Goal: Task Accomplishment & Management: Use online tool/utility

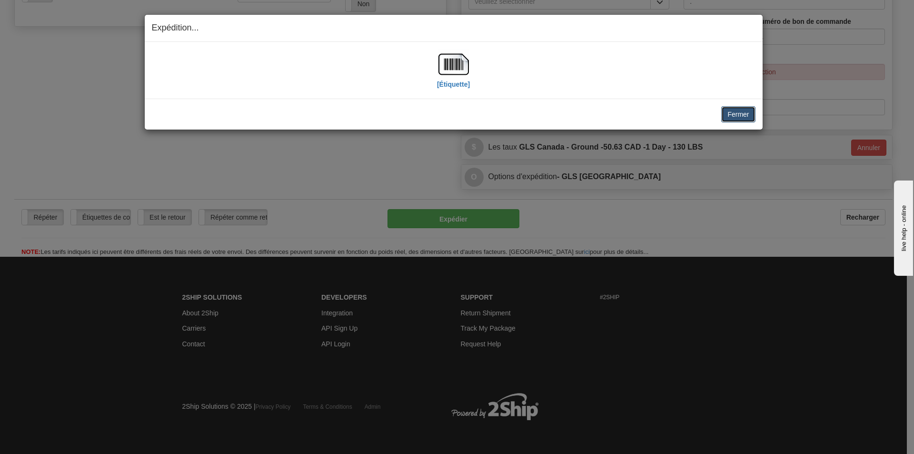
click at [735, 113] on button "Fermer" at bounding box center [739, 114] width 34 height 16
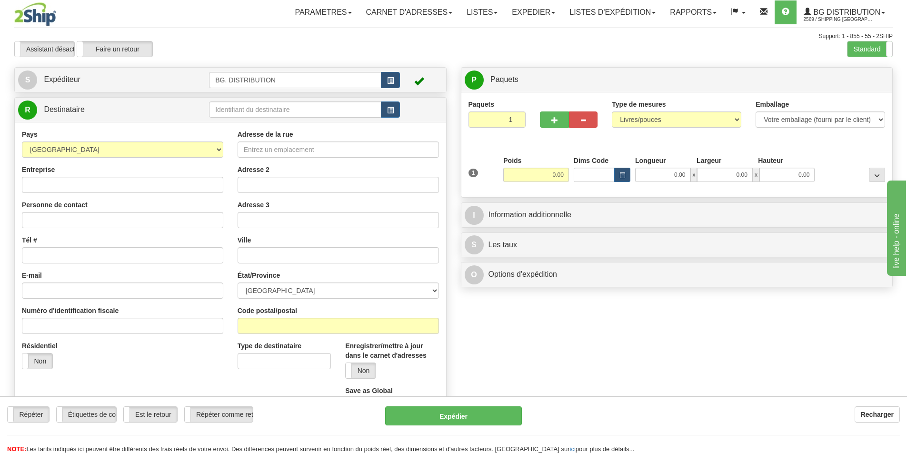
click at [307, 100] on td at bounding box center [304, 110] width 191 height 20
click at [308, 106] on input "text" at bounding box center [295, 109] width 172 height 16
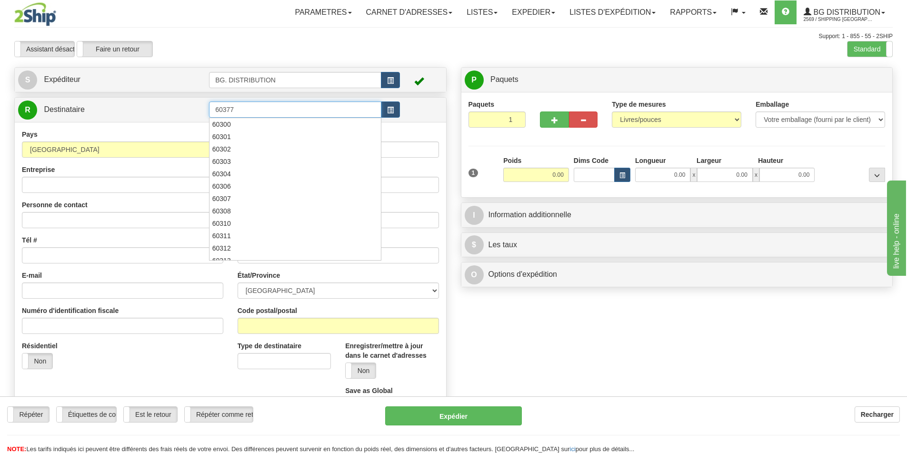
type input "60377"
click button "Supprimer" at bounding box center [0, 0] width 0 height 0
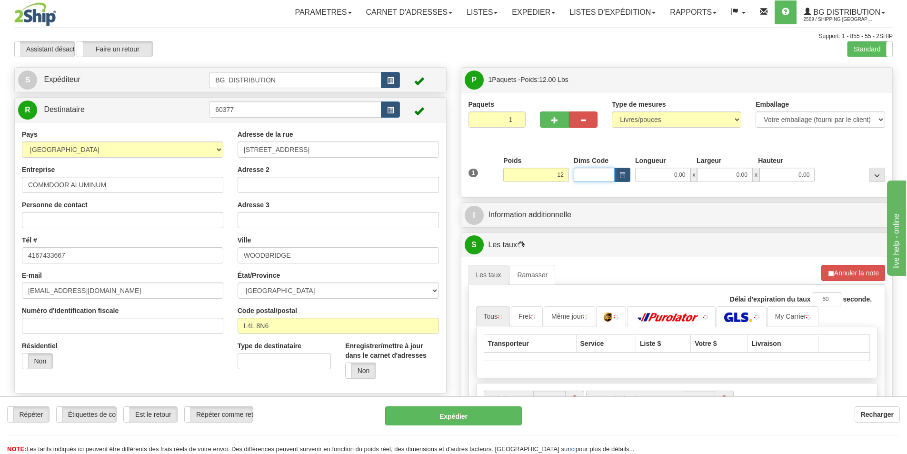
type input "12.00"
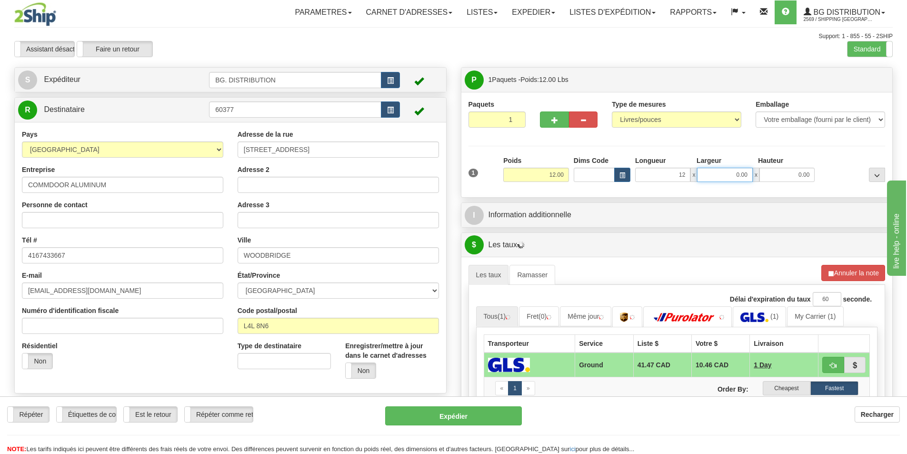
type input "12.00"
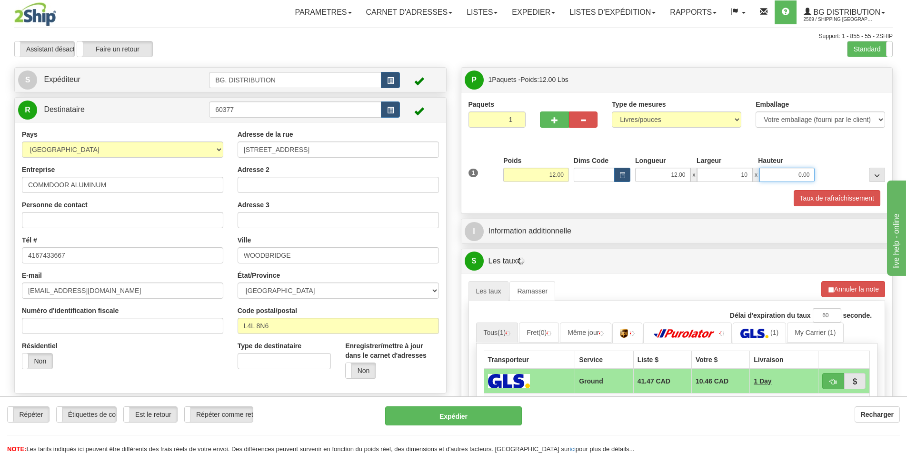
type input "10.00"
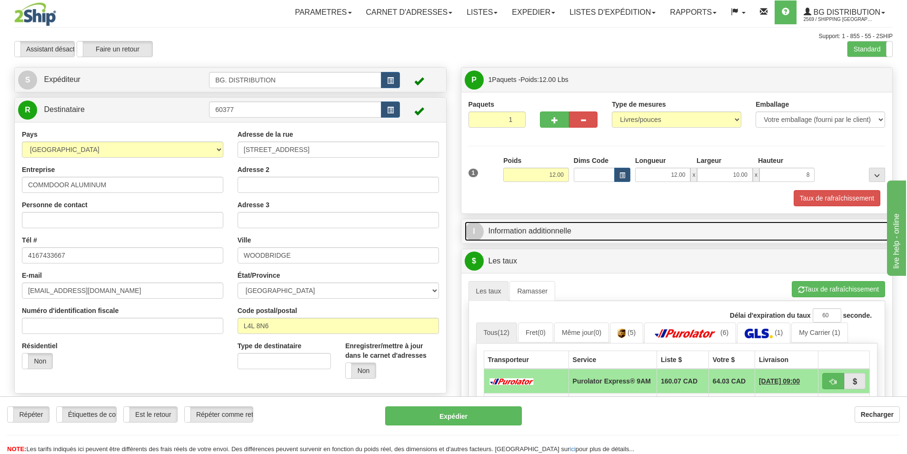
type input "8.00"
click at [600, 238] on link "I Information additionnelle" at bounding box center [677, 231] width 425 height 20
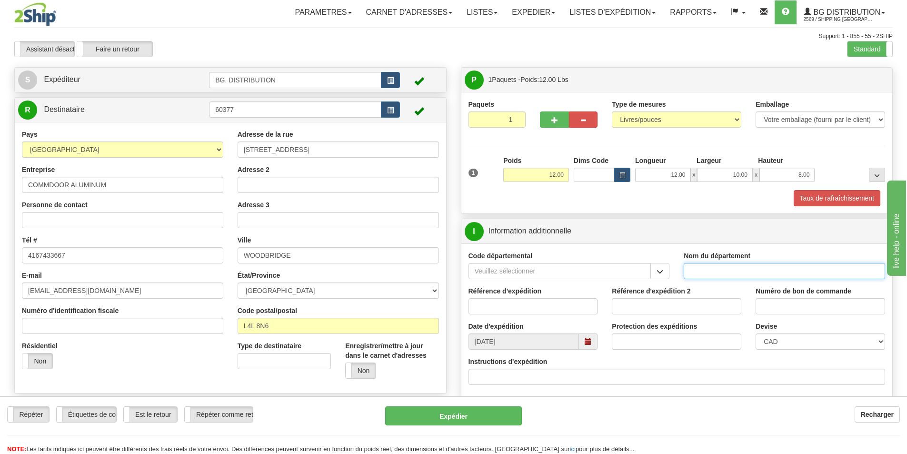
click at [741, 272] on input "Nom du département" at bounding box center [784, 271] width 201 height 16
type input "."
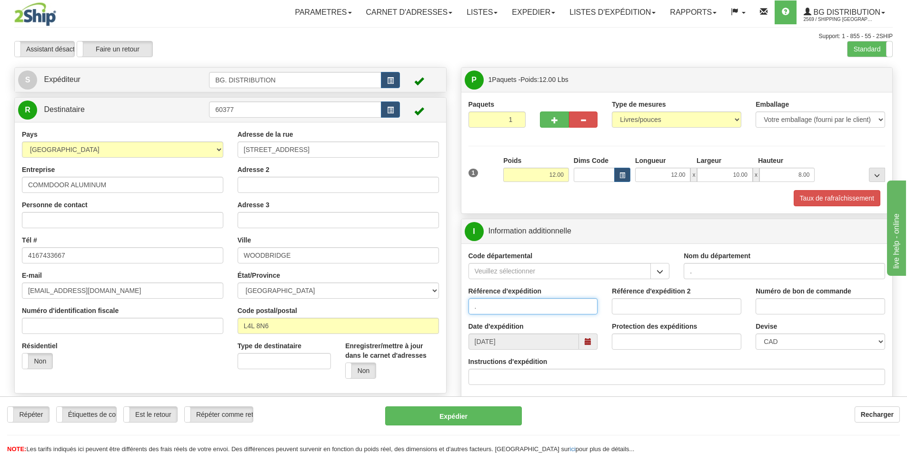
type input "."
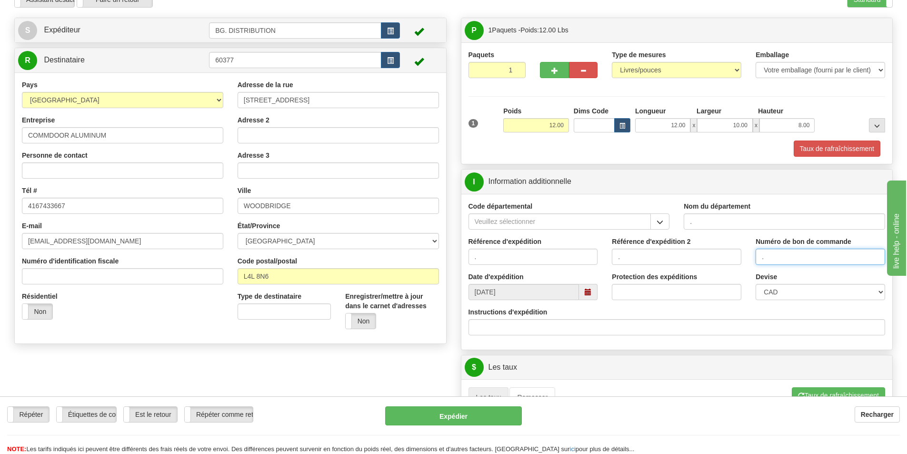
scroll to position [95, 0]
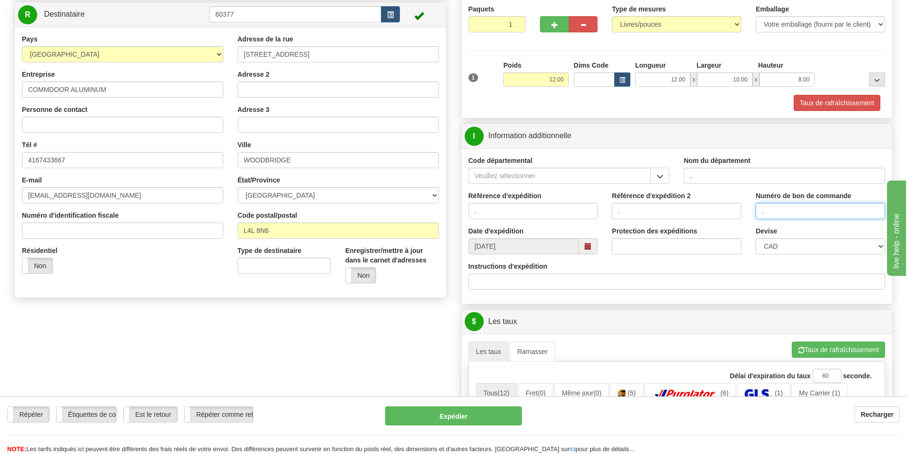
type input "."
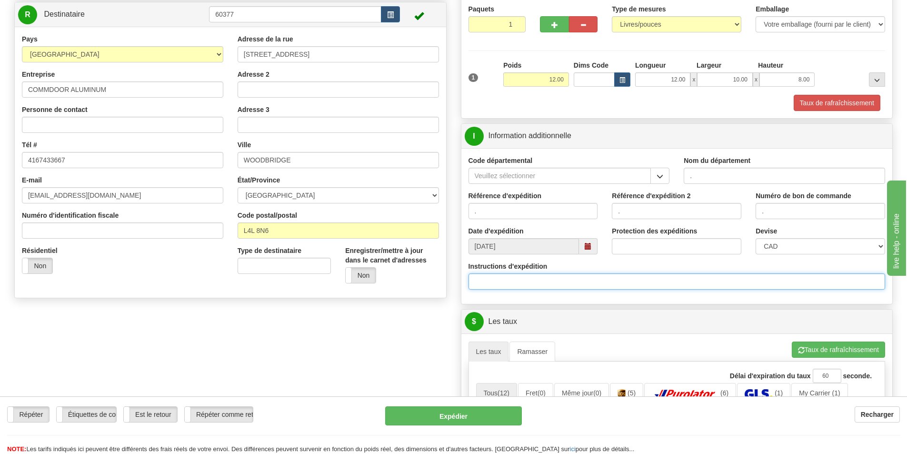
click at [508, 280] on input "Instructions d'expédition" at bounding box center [677, 281] width 417 height 16
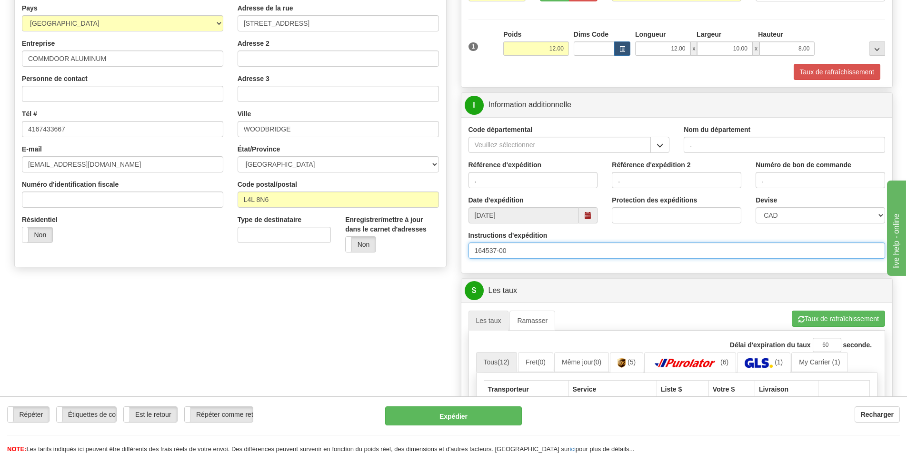
scroll to position [143, 0]
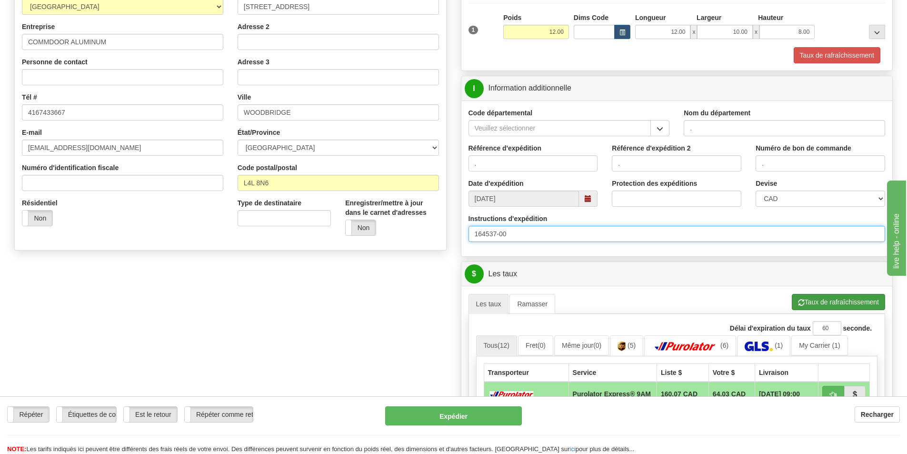
type input "164537-00"
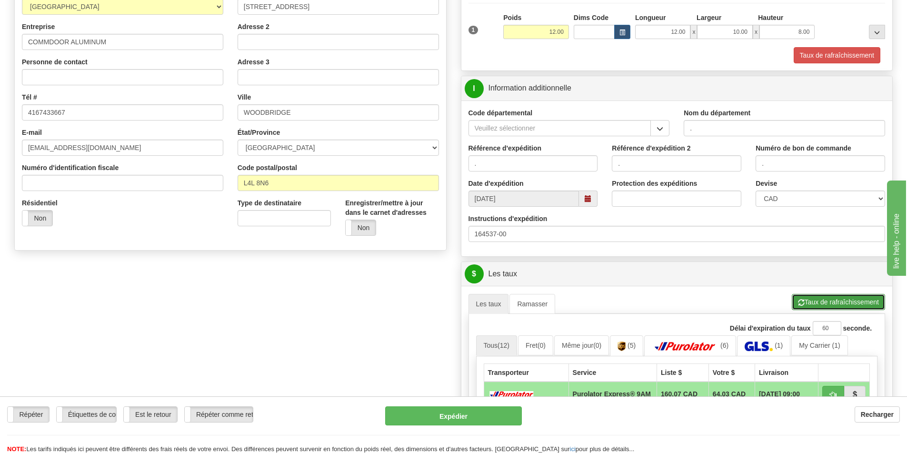
click at [823, 298] on button "Taux de rafraîchissement" at bounding box center [838, 302] width 93 height 16
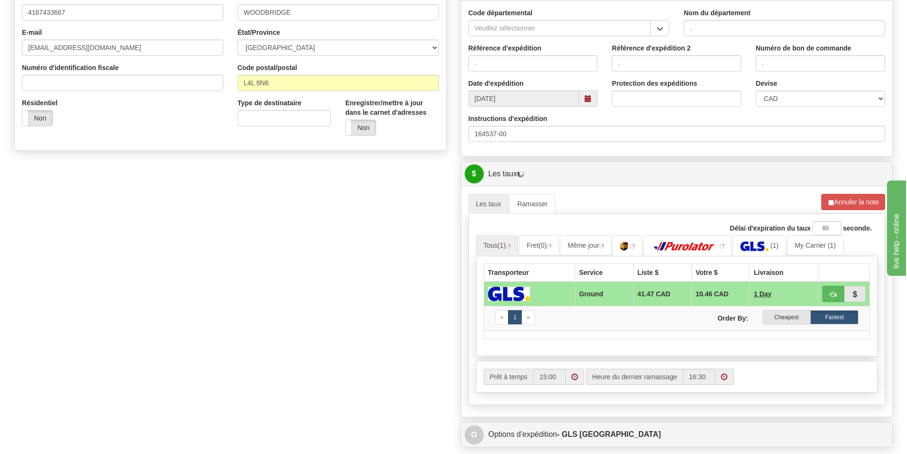
scroll to position [333, 0]
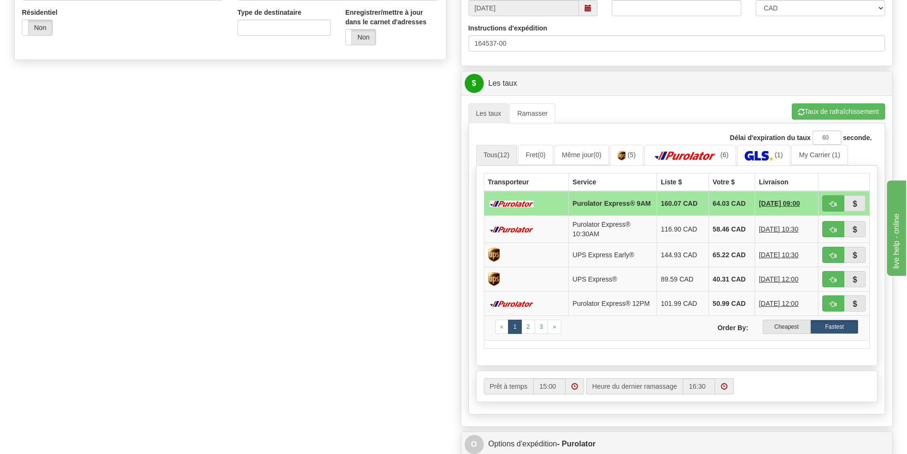
click at [780, 326] on label "Cheapest" at bounding box center [787, 327] width 48 height 14
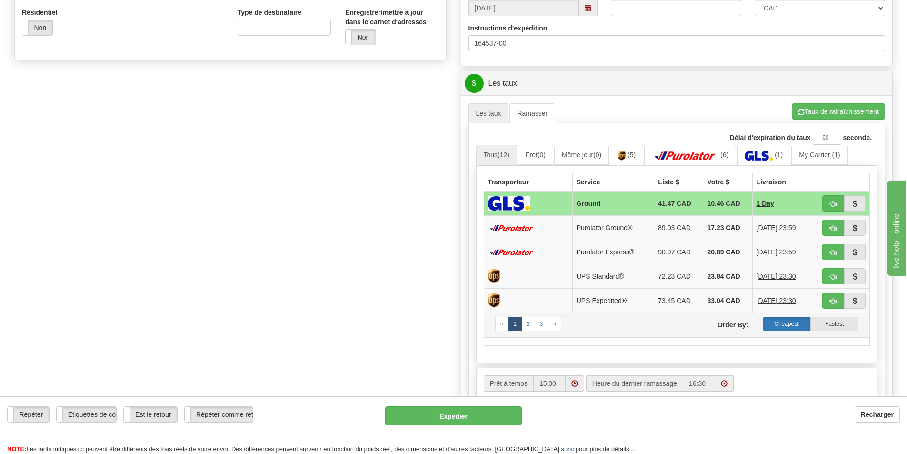
click at [782, 324] on label "Cheapest" at bounding box center [787, 324] width 48 height 14
click at [830, 203] on span "button" at bounding box center [833, 204] width 7 height 6
type input "1"
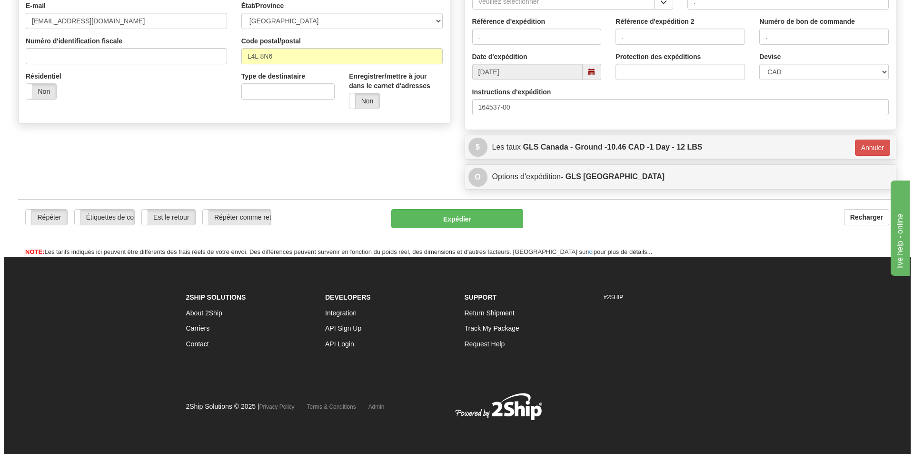
scroll to position [270, 0]
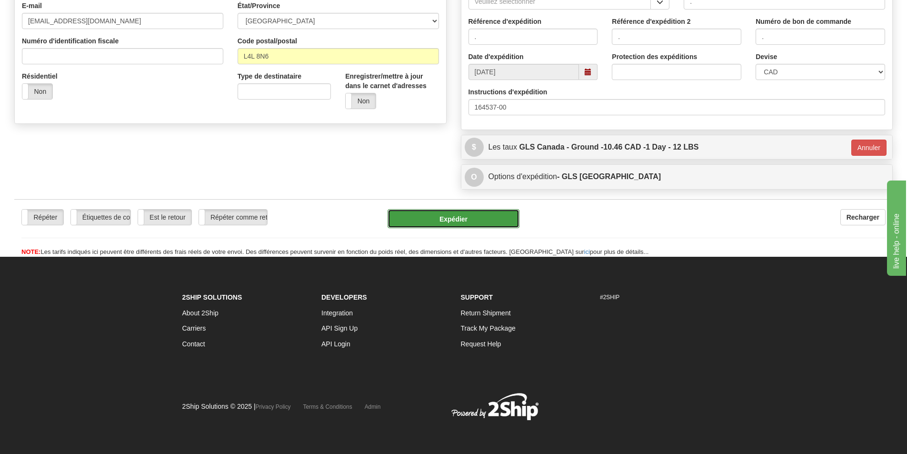
click at [456, 216] on button "Expédier" at bounding box center [454, 218] width 132 height 19
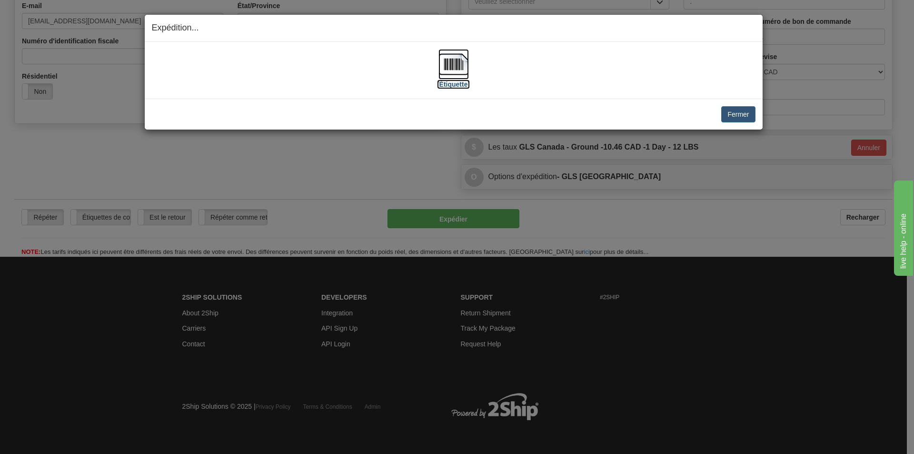
click at [461, 67] on img at bounding box center [454, 64] width 30 height 30
click at [751, 120] on button "Fermer" at bounding box center [739, 114] width 34 height 16
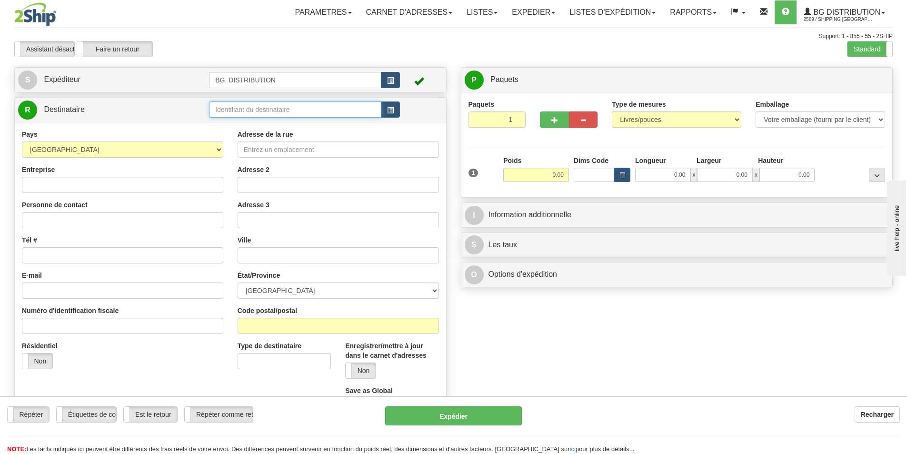
click at [251, 110] on input "text" at bounding box center [295, 109] width 172 height 16
click button "Supprimer" at bounding box center [0, 0] width 0 height 0
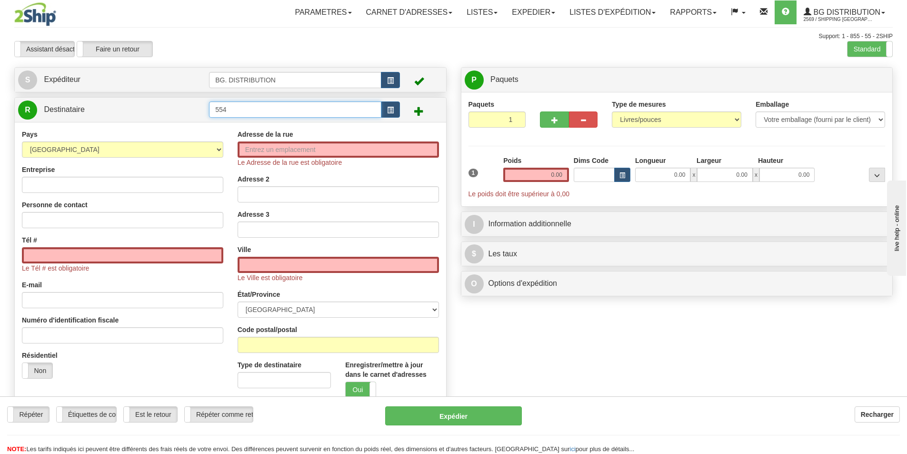
click at [235, 110] on input "554" at bounding box center [295, 109] width 172 height 16
type input "5554"
click button "Supprimer" at bounding box center [0, 0] width 0 height 0
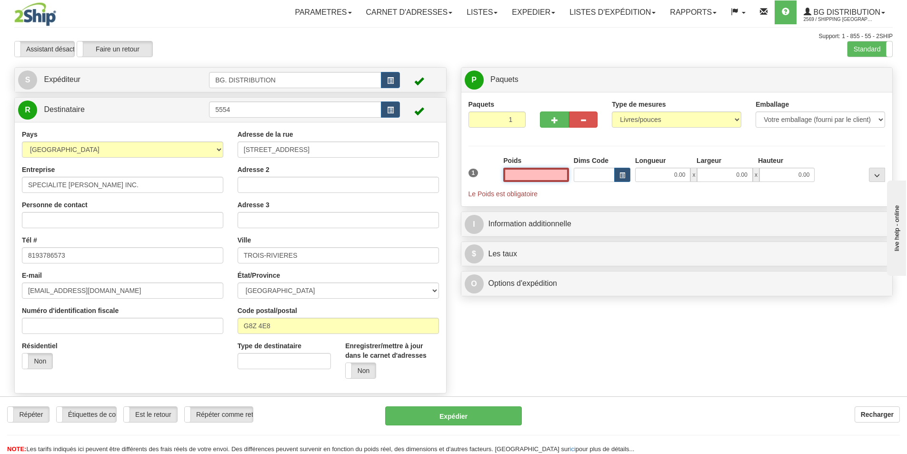
click at [532, 175] on input "text" at bounding box center [536, 175] width 66 height 14
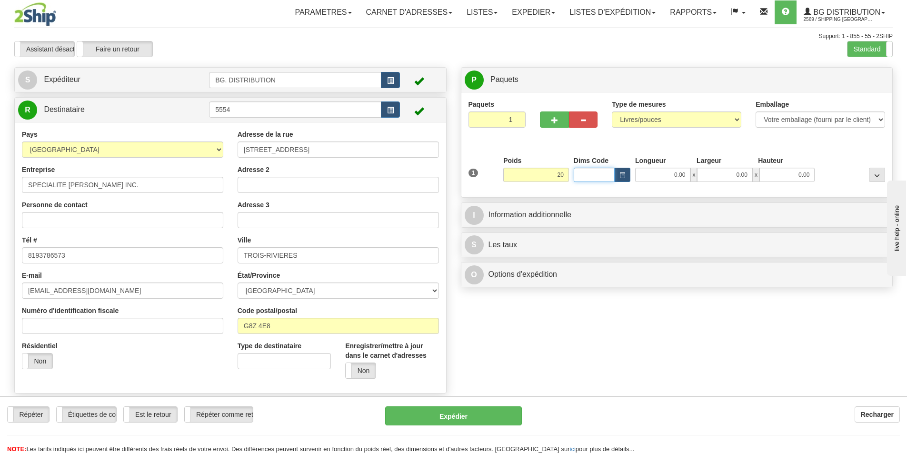
type input "20.00"
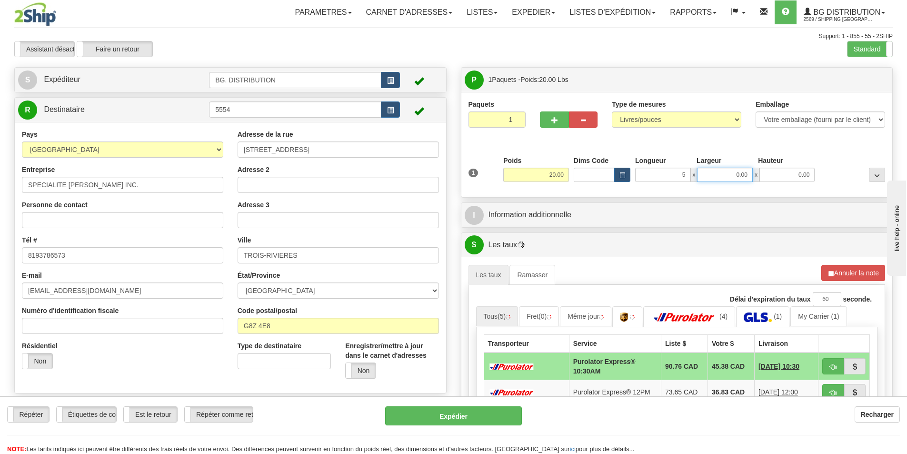
type input "5.00"
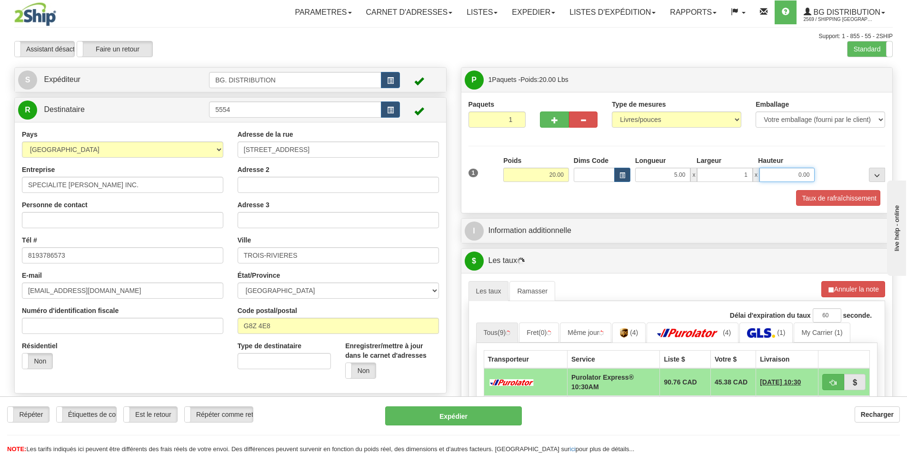
type input "1.00"
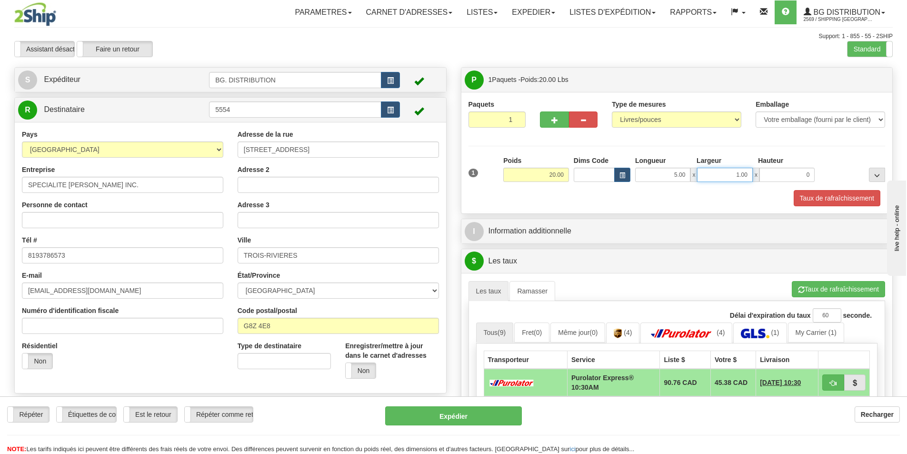
type input "0.00"
drag, startPoint x: 732, startPoint y: 172, endPoint x: 750, endPoint y: 169, distance: 18.9
click at [750, 169] on input "1.00" at bounding box center [724, 175] width 55 height 14
type input "10.00"
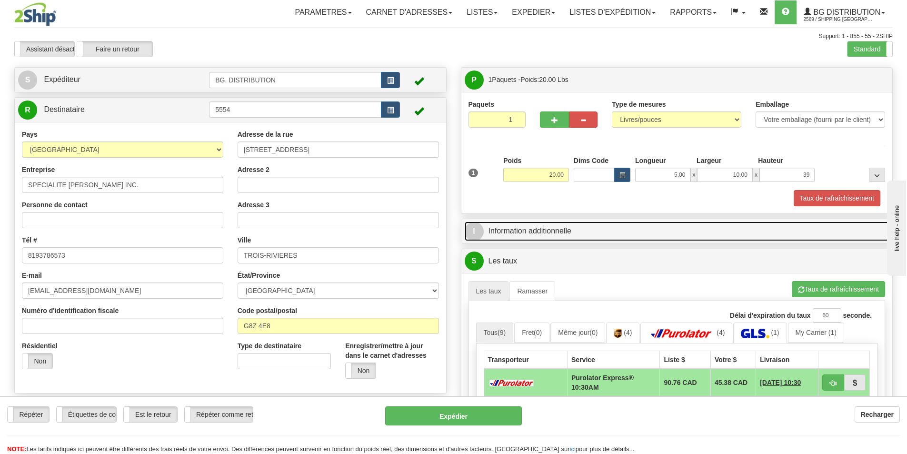
type input "39.00"
click at [566, 232] on link "I Information additionnelle" at bounding box center [677, 231] width 425 height 20
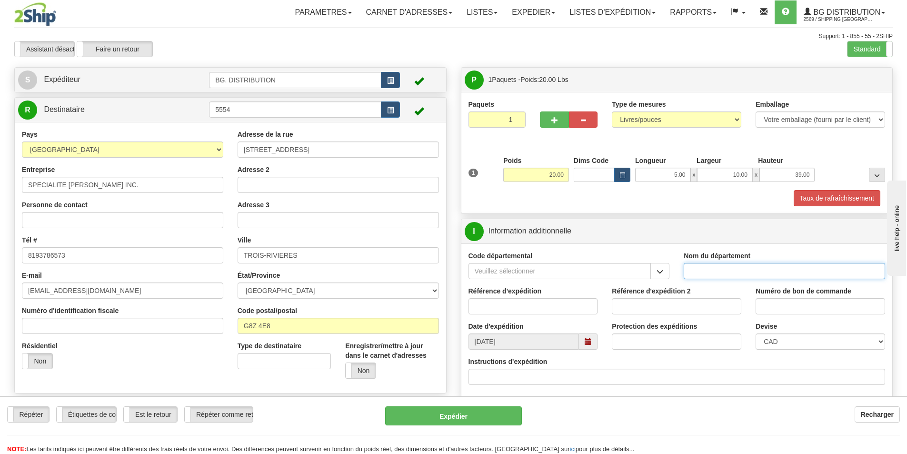
click at [718, 277] on input "Nom du département" at bounding box center [784, 271] width 201 height 16
type input "."
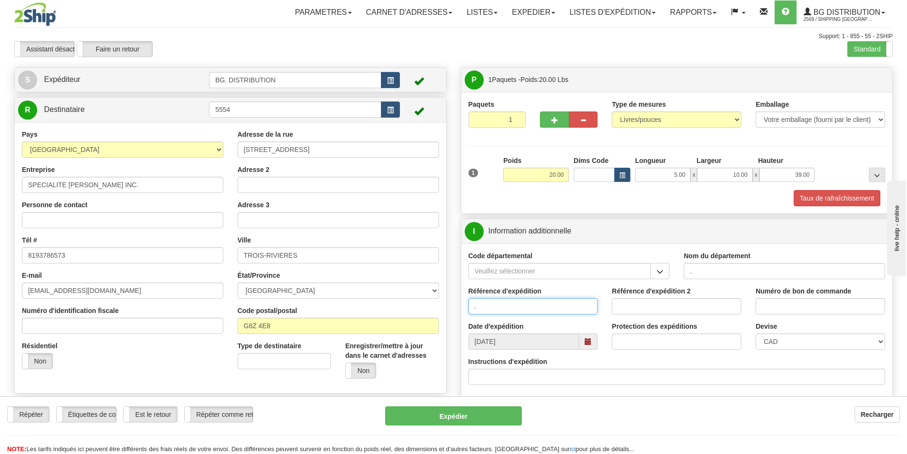
type input "."
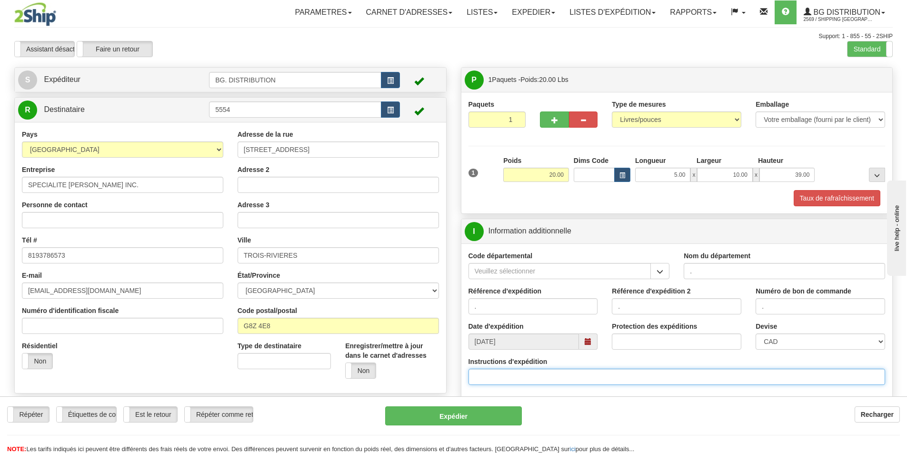
click at [576, 377] on input "Instructions d'expédition" at bounding box center [677, 377] width 417 height 16
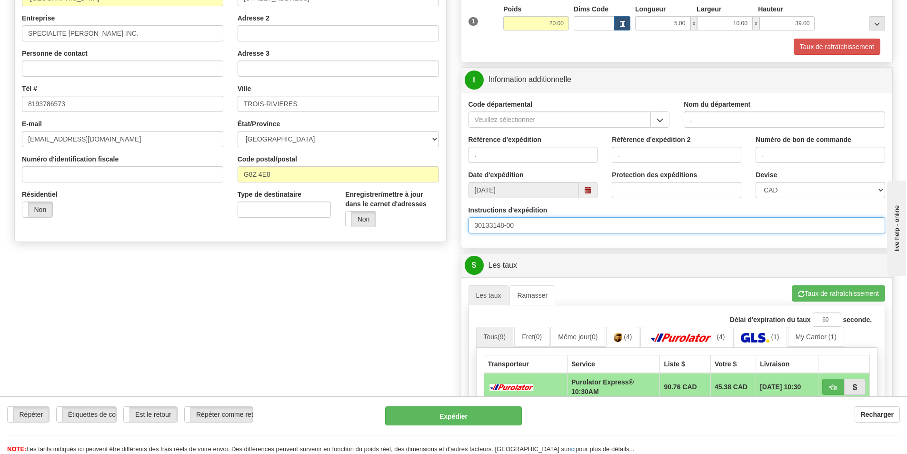
scroll to position [238, 0]
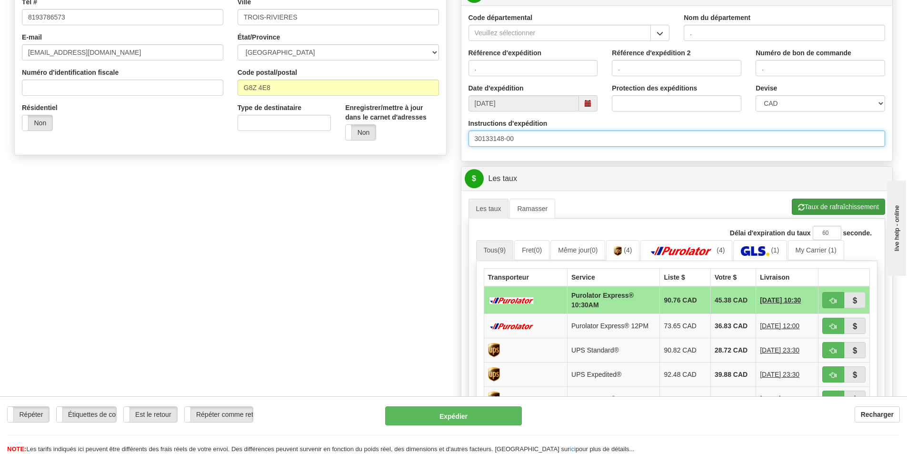
type input "30133148-00"
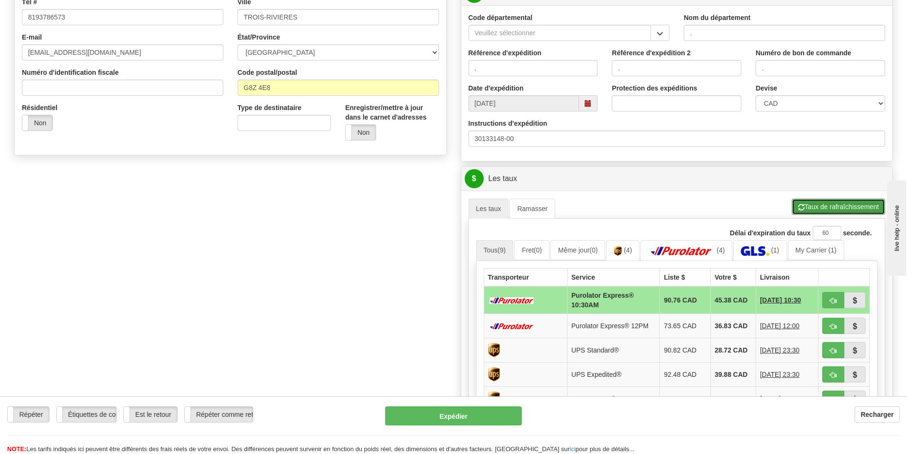
click at [815, 201] on button "Taux de rafraîchissement" at bounding box center [838, 207] width 93 height 16
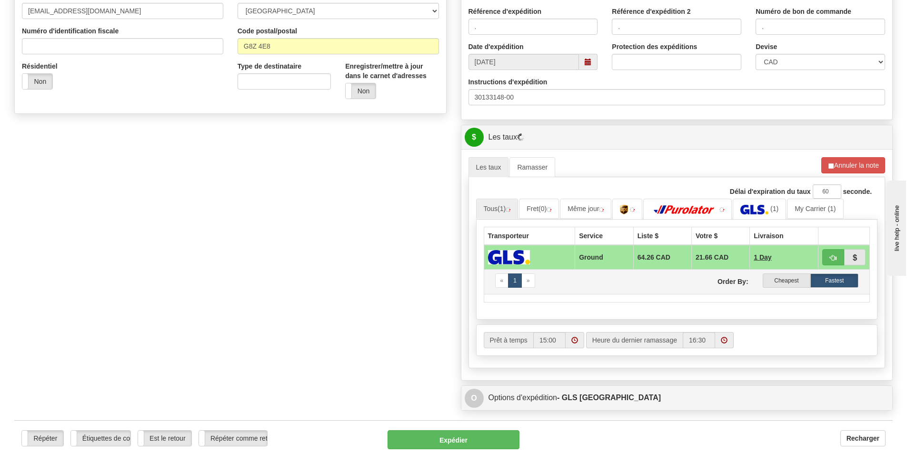
scroll to position [333, 0]
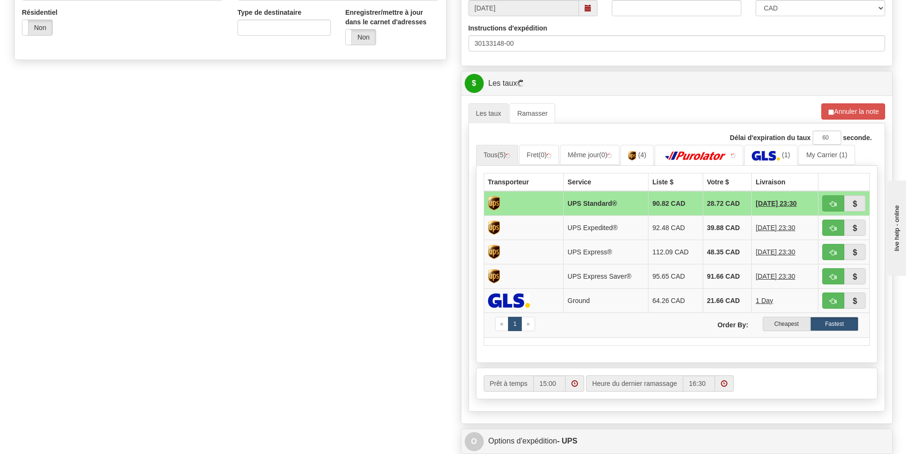
click at [774, 323] on label "Cheapest" at bounding box center [787, 324] width 48 height 14
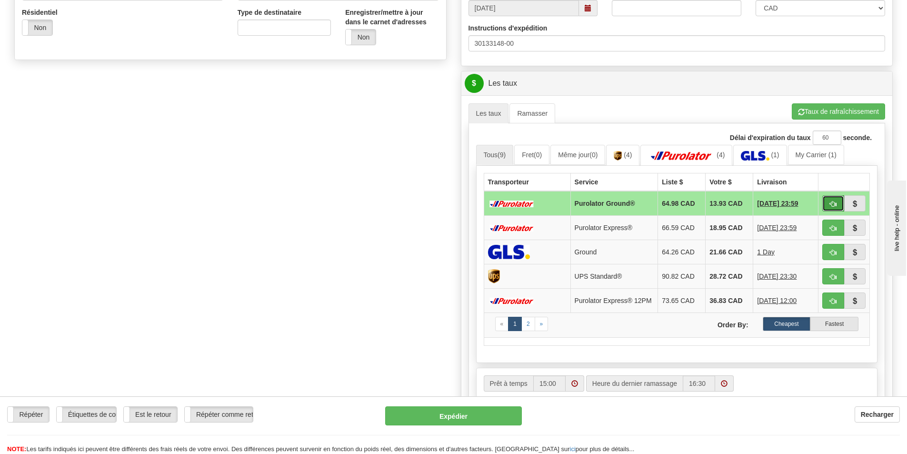
click at [835, 200] on button "button" at bounding box center [833, 203] width 22 height 16
type input "260"
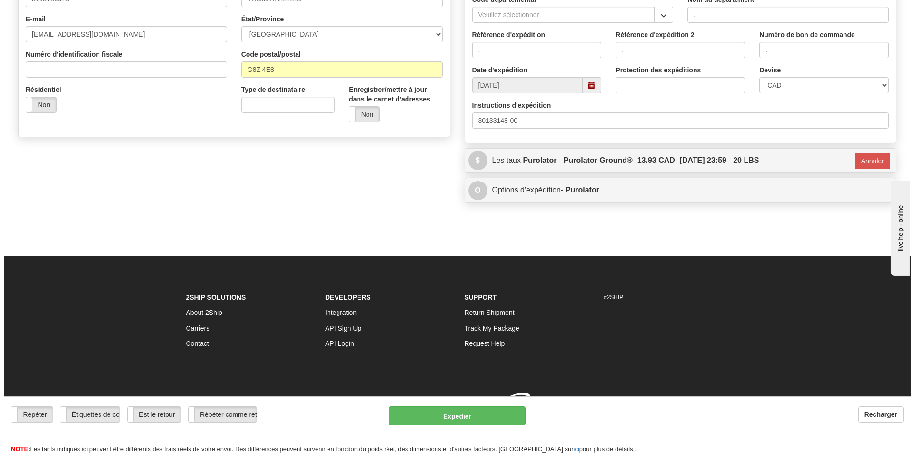
scroll to position [270, 0]
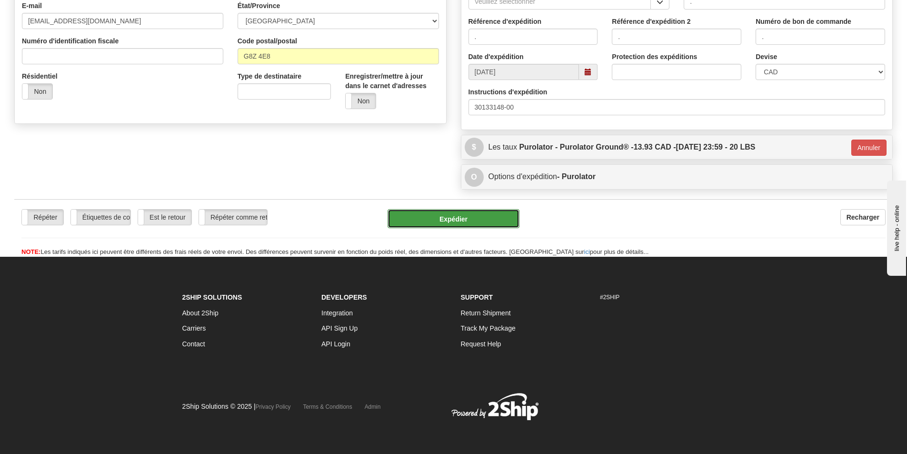
click at [434, 212] on button "Expédier" at bounding box center [454, 218] width 132 height 19
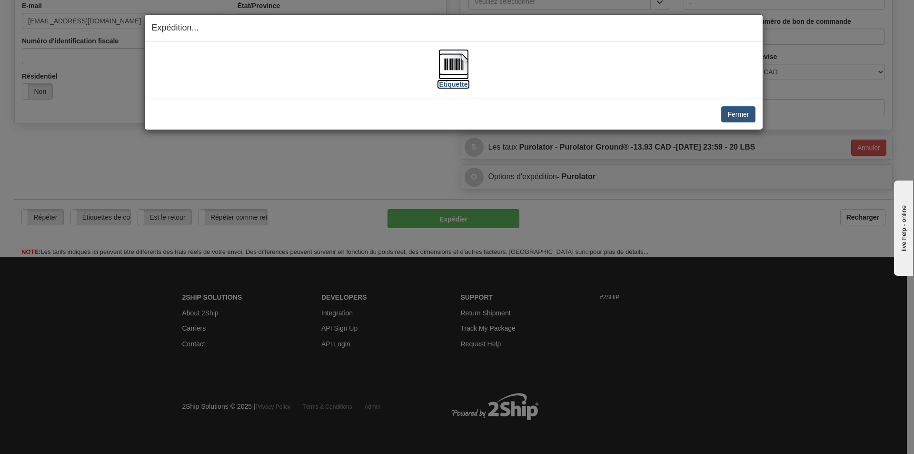
click at [454, 62] on img at bounding box center [454, 64] width 30 height 30
click at [738, 114] on button "Fermer" at bounding box center [739, 114] width 34 height 16
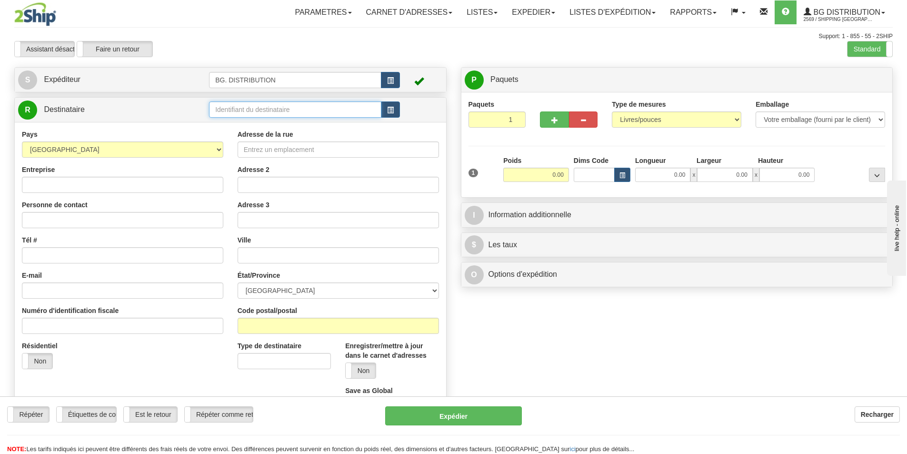
click at [244, 109] on input "text" at bounding box center [295, 109] width 172 height 16
type input "5518"
click button "Supprimer" at bounding box center [0, 0] width 0 height 0
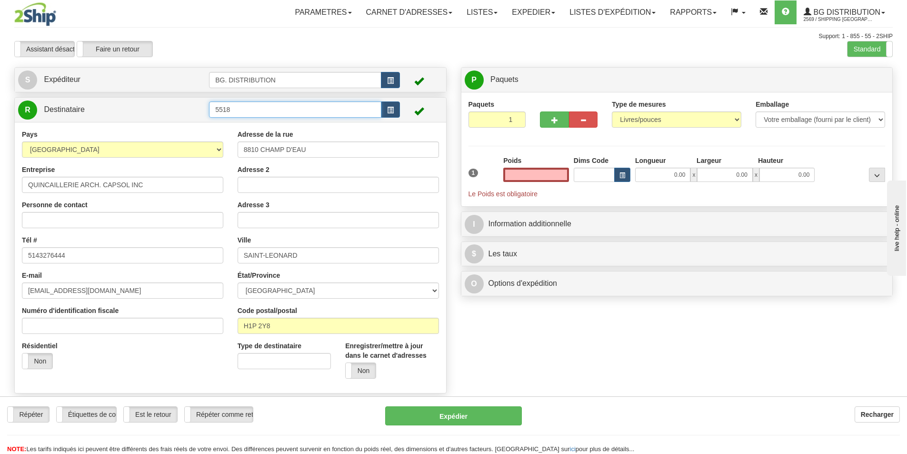
type input "0.00"
click at [256, 105] on input "5518" at bounding box center [295, 109] width 172 height 16
type input "5518."
click button "Supprimer" at bounding box center [0, 0] width 0 height 0
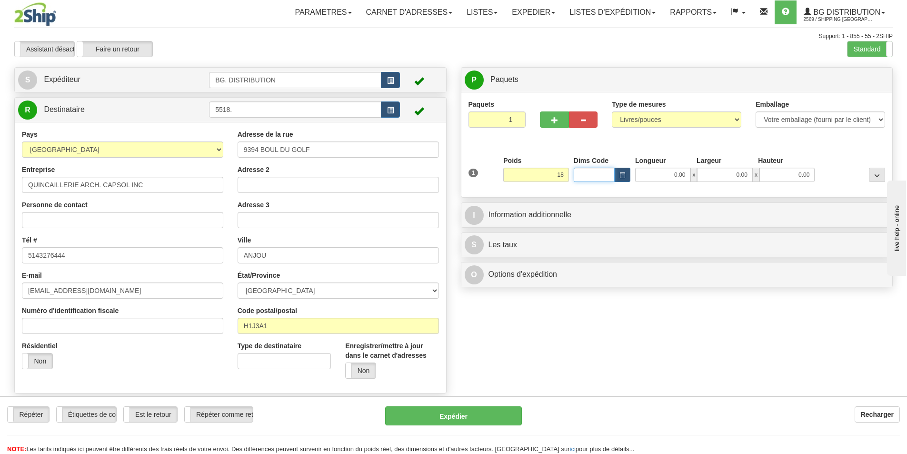
type input "18.00"
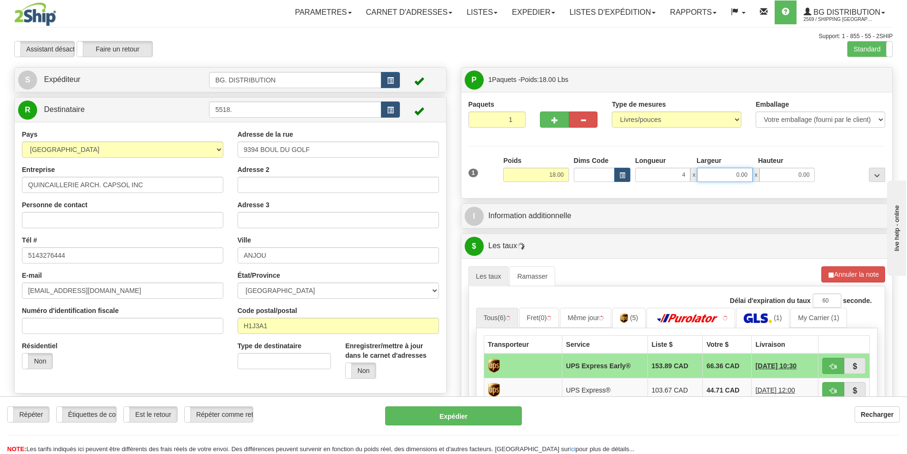
type input "4.00"
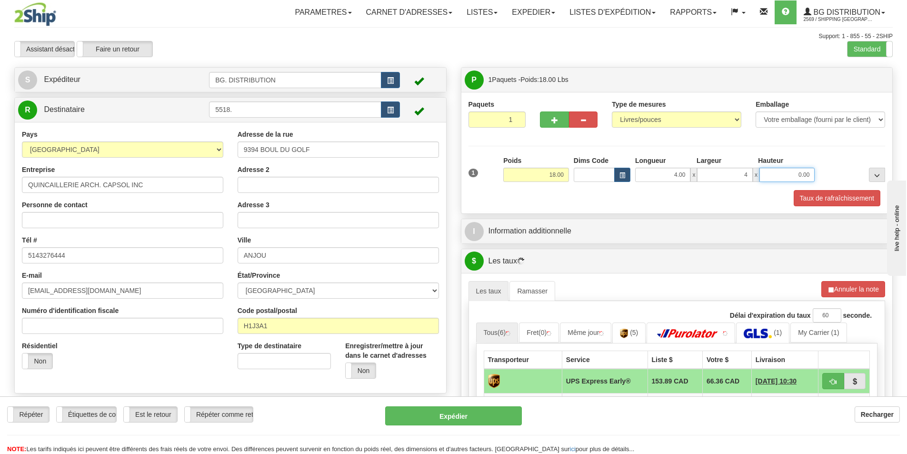
type input "4.00"
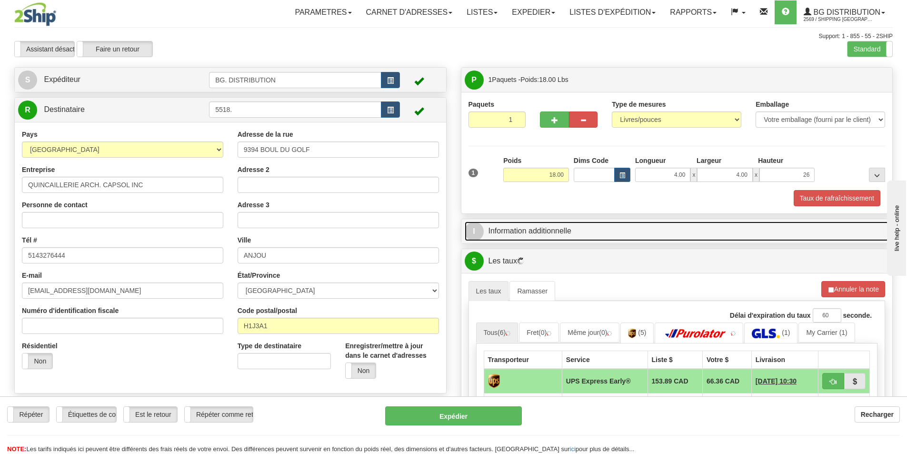
type input "26.00"
click at [533, 235] on link "I Information additionnelle" at bounding box center [677, 231] width 425 height 20
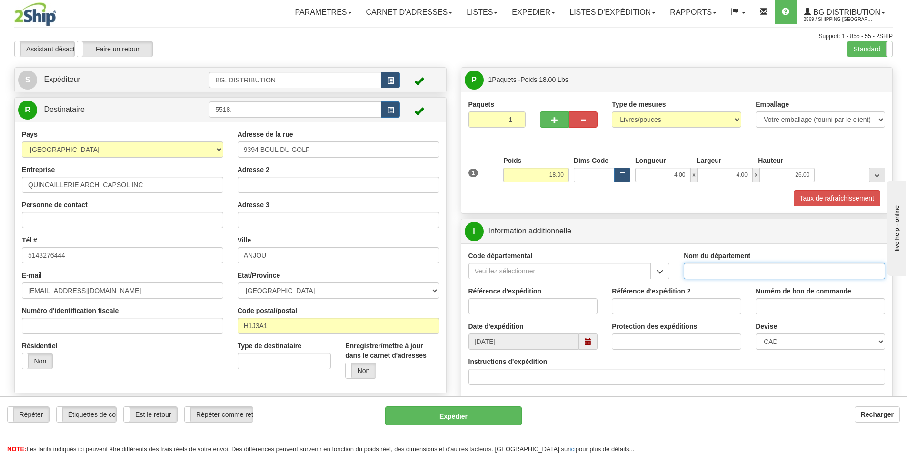
click at [711, 275] on input "Nom du département" at bounding box center [784, 271] width 201 height 16
type input "."
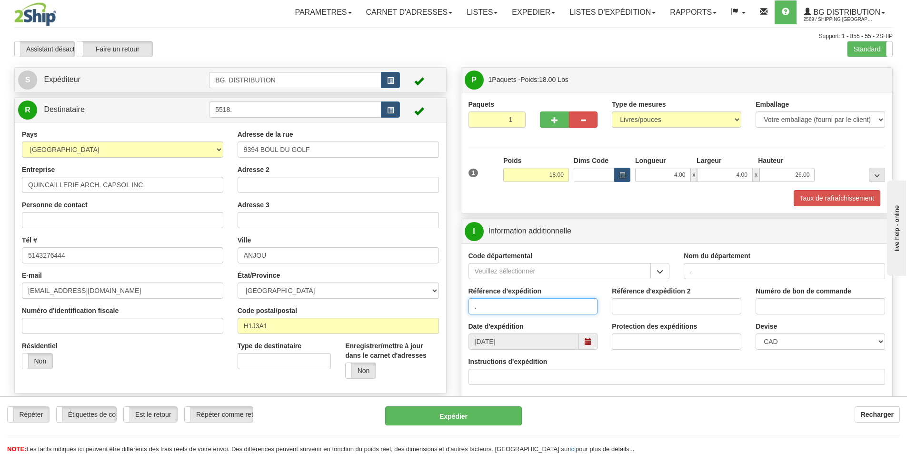
type input "."
type input ".."
type input "."
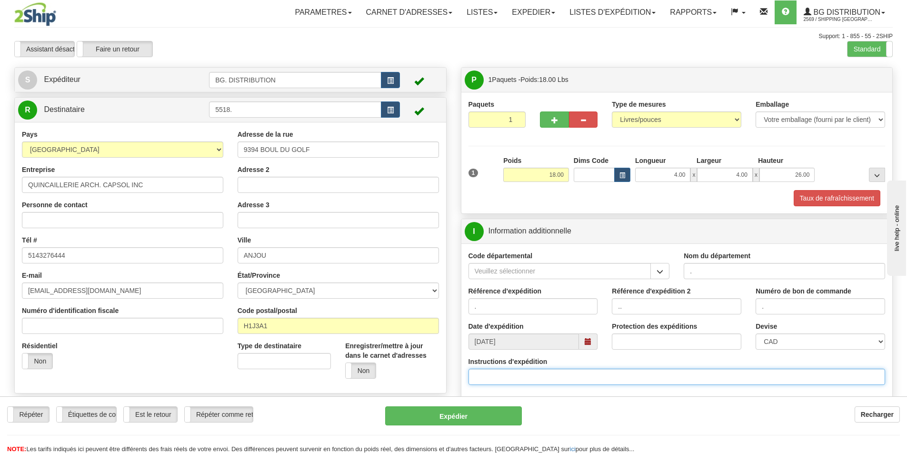
click at [584, 380] on input "Instructions d'expédition" at bounding box center [677, 377] width 417 height 16
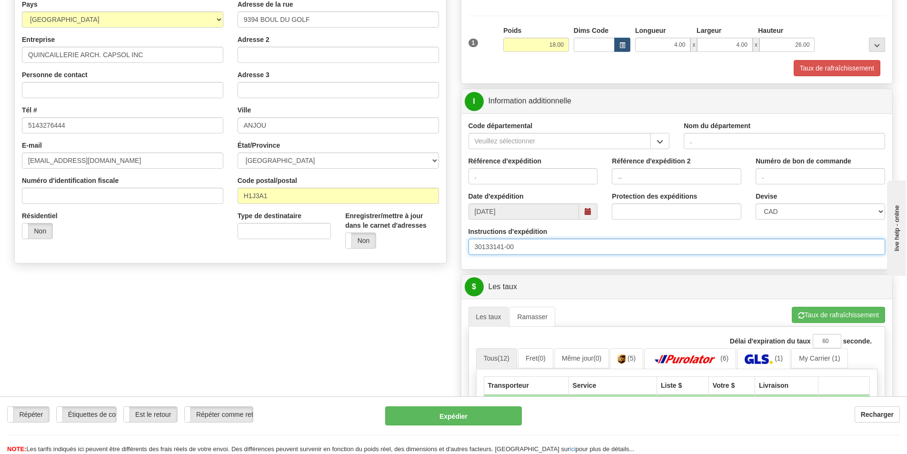
scroll to position [143, 0]
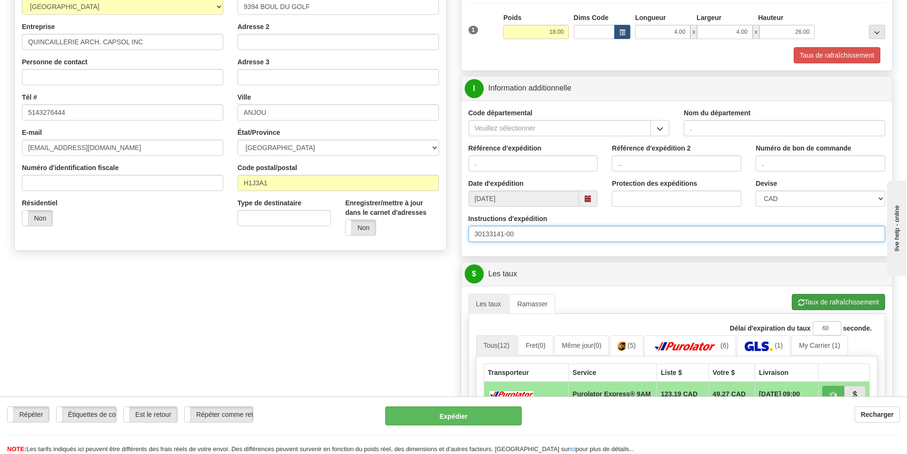
type input "30133141-00"
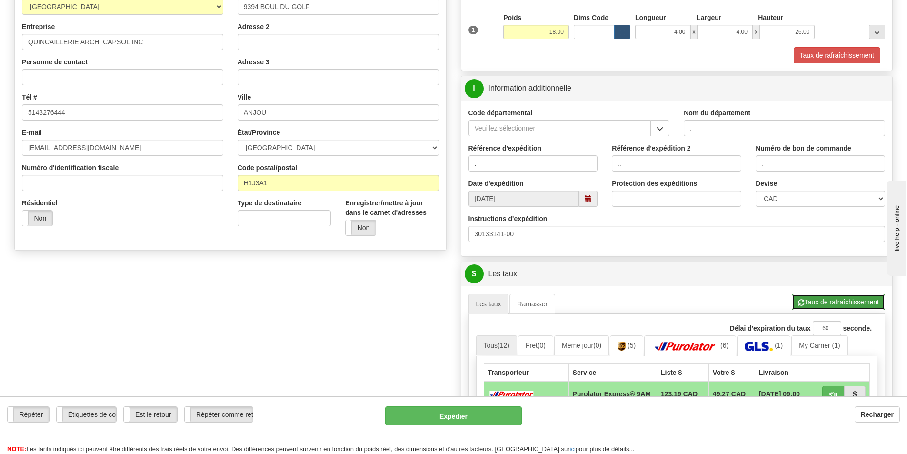
click at [829, 295] on button "Taux de rafraîchissement" at bounding box center [838, 302] width 93 height 16
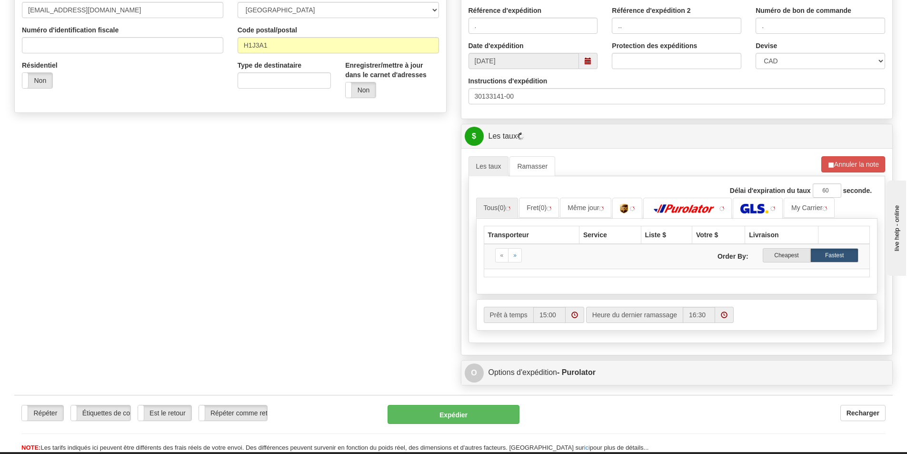
scroll to position [286, 0]
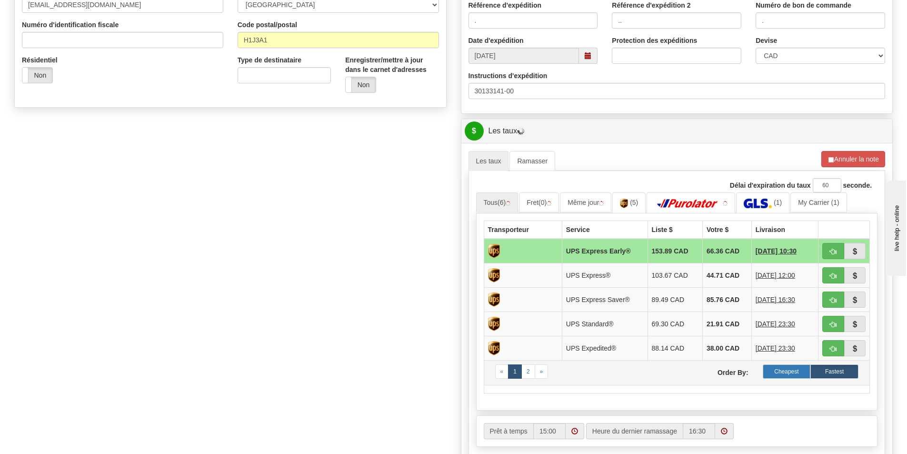
click at [784, 373] on label "Cheapest" at bounding box center [787, 371] width 48 height 14
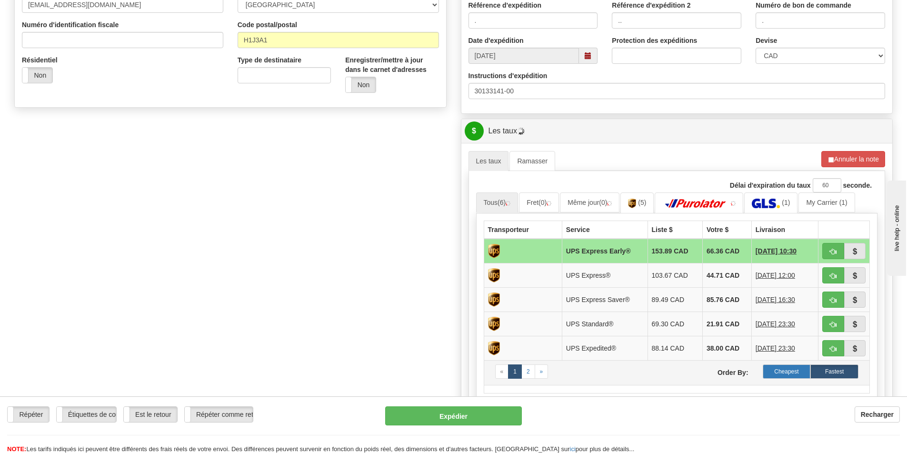
click at [786, 370] on label "Cheapest" at bounding box center [787, 371] width 48 height 14
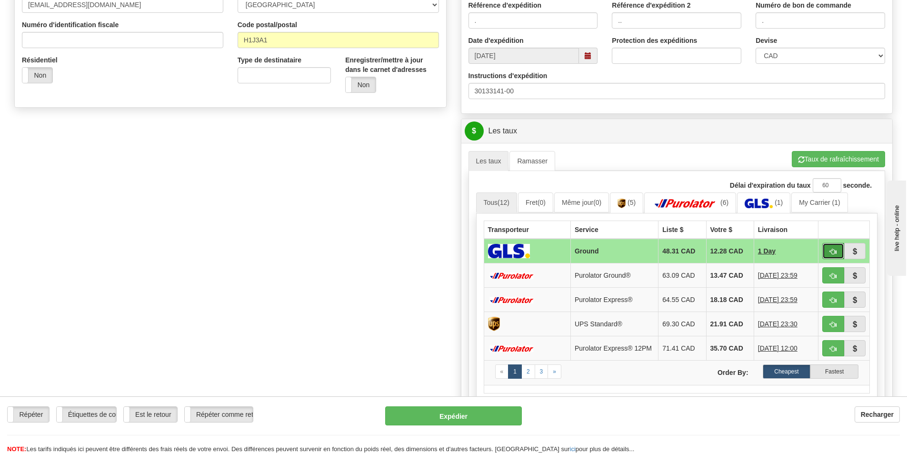
click at [830, 249] on span "button" at bounding box center [833, 252] width 7 height 6
type input "1"
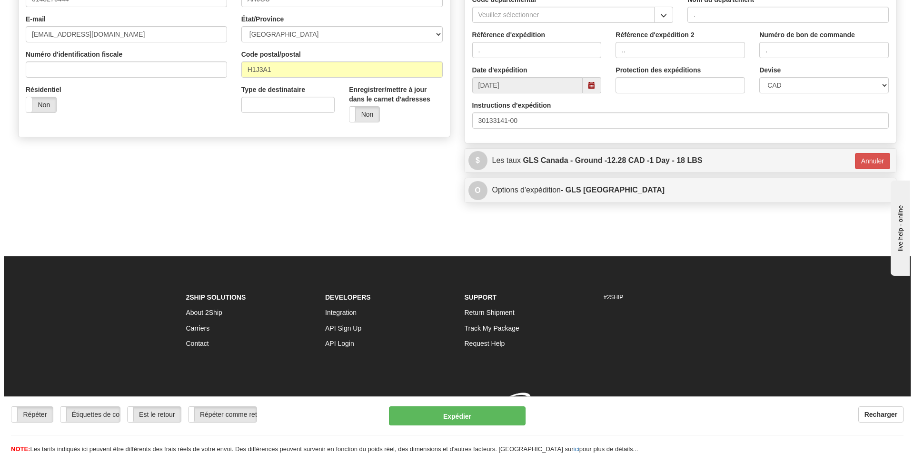
scroll to position [270, 0]
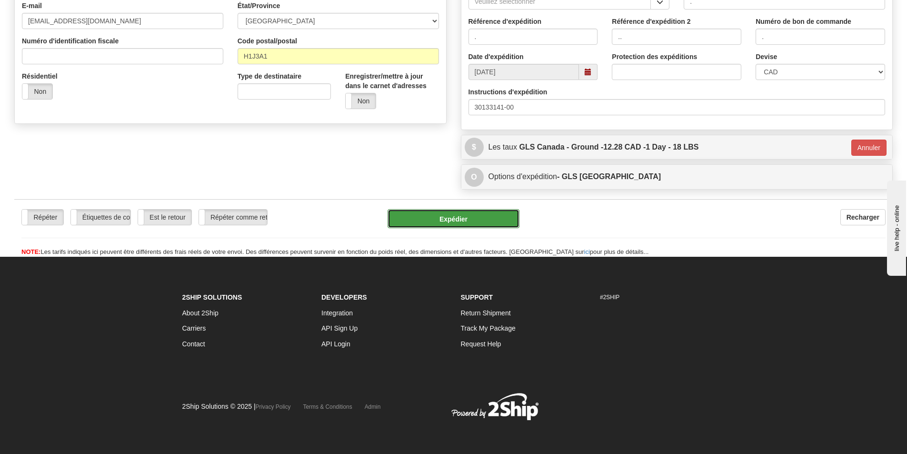
click at [416, 226] on button "Expédier" at bounding box center [454, 218] width 132 height 19
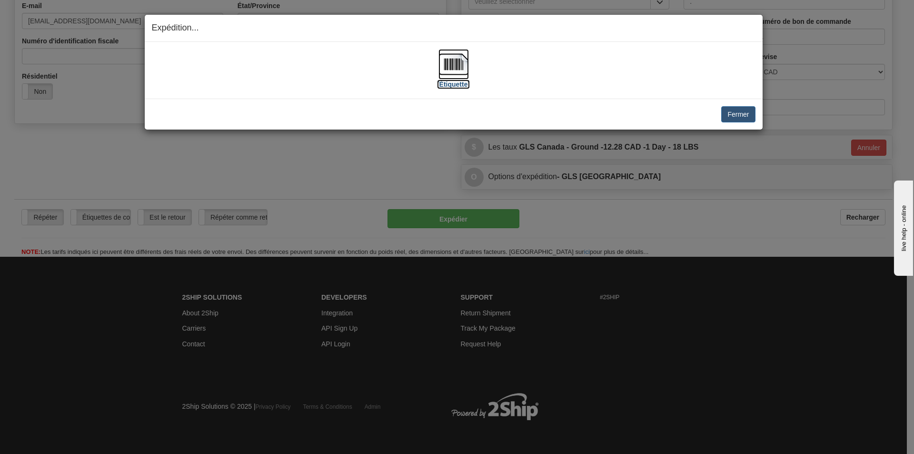
click at [454, 65] on img at bounding box center [454, 64] width 30 height 30
click at [738, 110] on button "Fermer" at bounding box center [739, 114] width 34 height 16
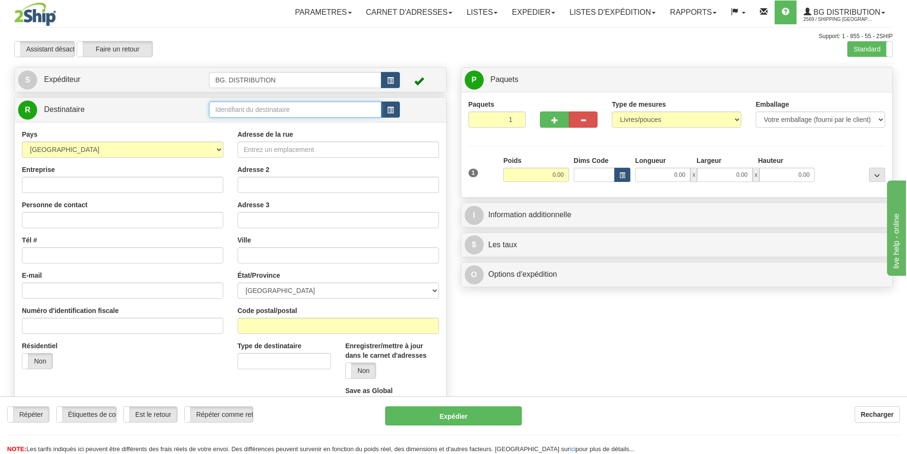
click at [264, 112] on input "text" at bounding box center [295, 109] width 172 height 16
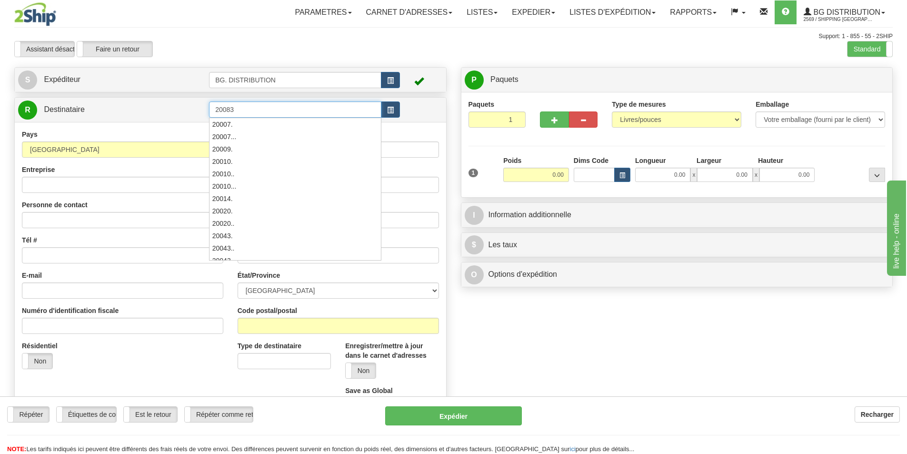
type input "20083"
click button "Supprimer" at bounding box center [0, 0] width 0 height 0
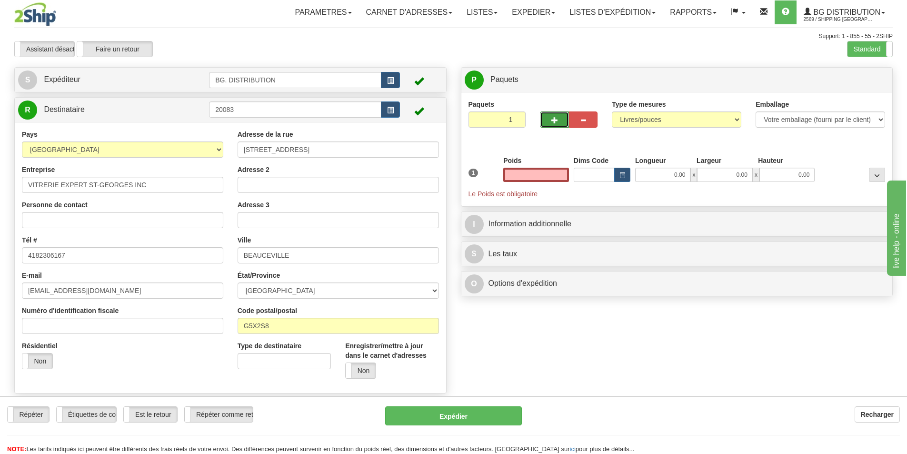
type input "0.00"
click at [557, 120] on span "button" at bounding box center [555, 120] width 7 height 6
type input "2"
click at [829, 80] on label "Niveau d'expédition Shipm." at bounding box center [800, 80] width 60 height 14
click at [841, 81] on span "Niveau du package" at bounding box center [859, 80] width 49 height 7
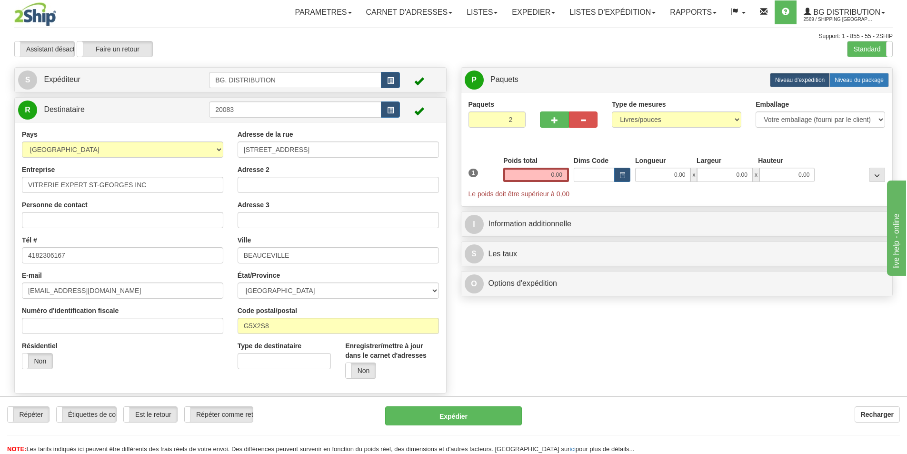
radio input "true"
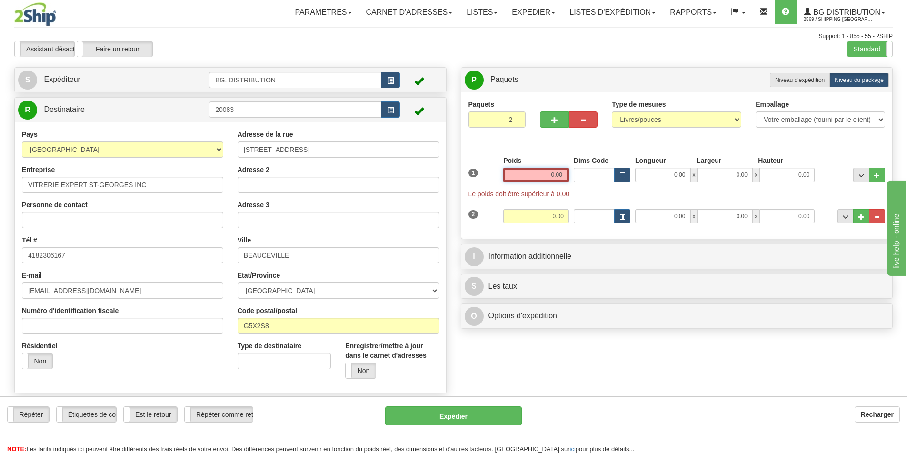
drag, startPoint x: 553, startPoint y: 172, endPoint x: 567, endPoint y: 171, distance: 13.8
click at [567, 171] on input "0.00" at bounding box center [536, 175] width 66 height 14
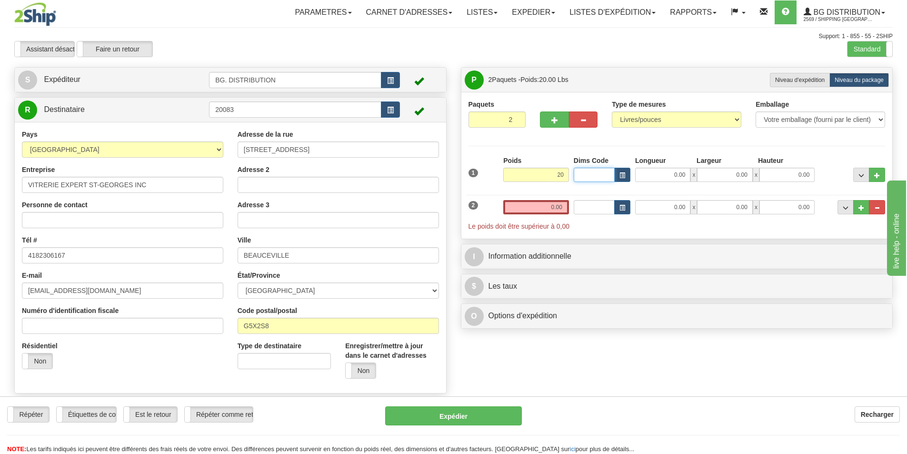
type input "20.00"
type input "4.00"
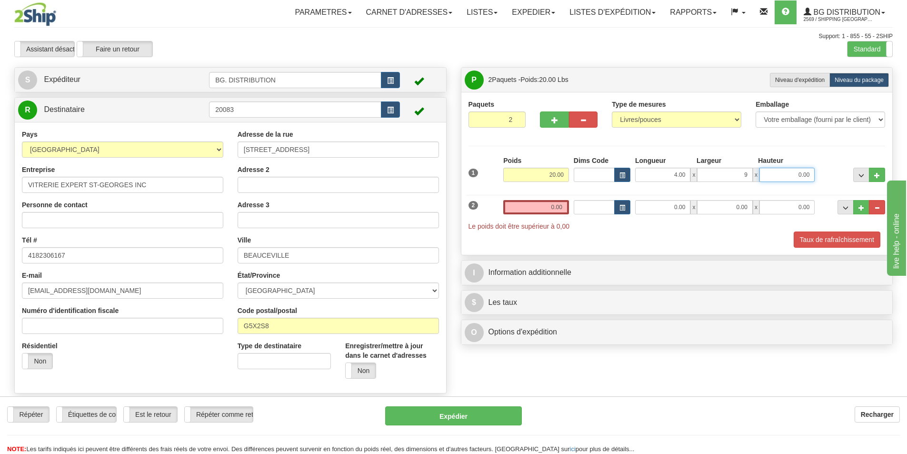
type input "9.00"
type input "51.00"
click at [547, 208] on input "0.00" at bounding box center [536, 207] width 66 height 14
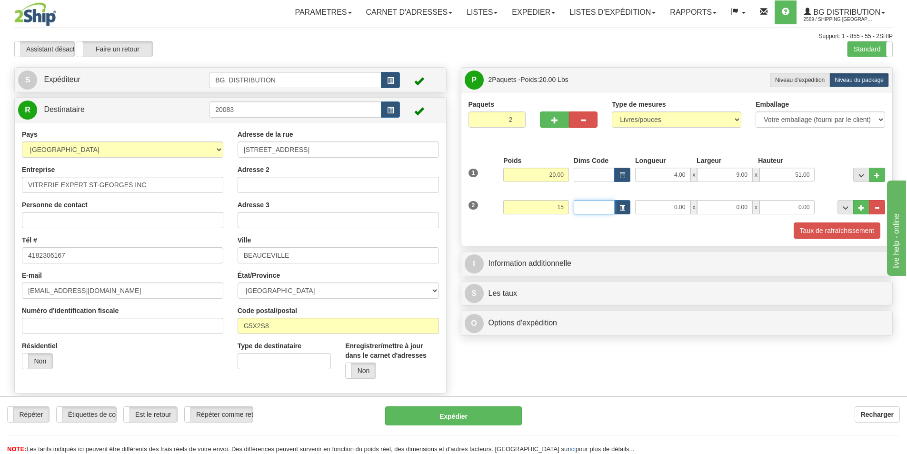
type input "15.00"
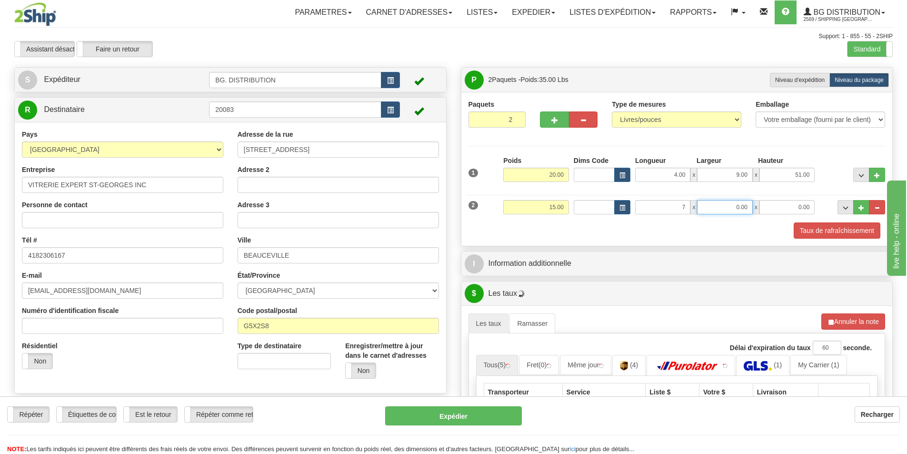
type input "7.00"
type input "4.00"
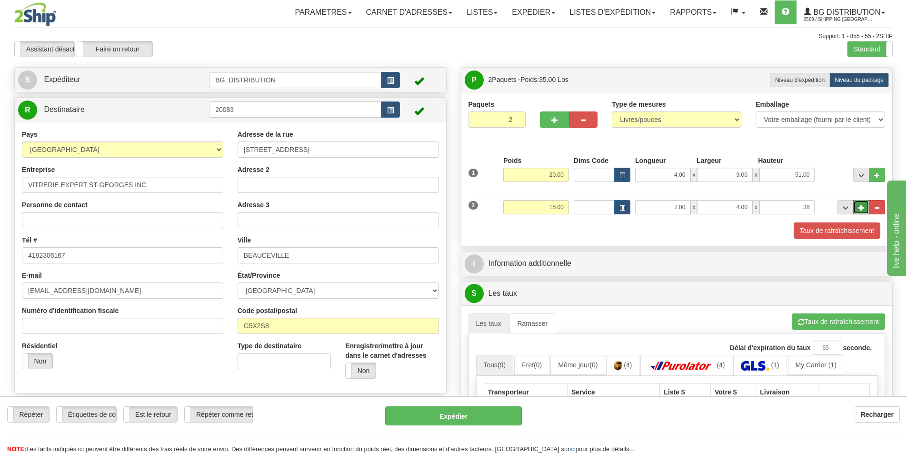
type input "38.00"
click at [861, 206] on span "..." at bounding box center [862, 207] width 6 height 5
type input "3"
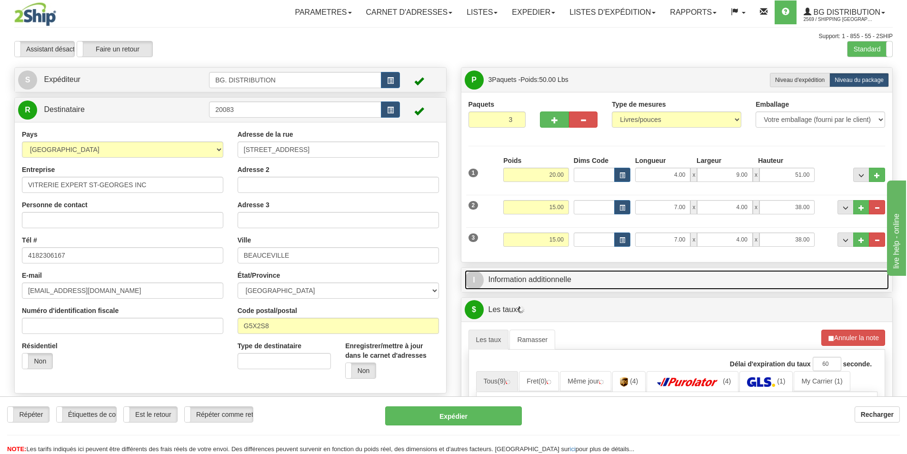
click at [550, 283] on link "I Information additionnelle" at bounding box center [677, 280] width 425 height 20
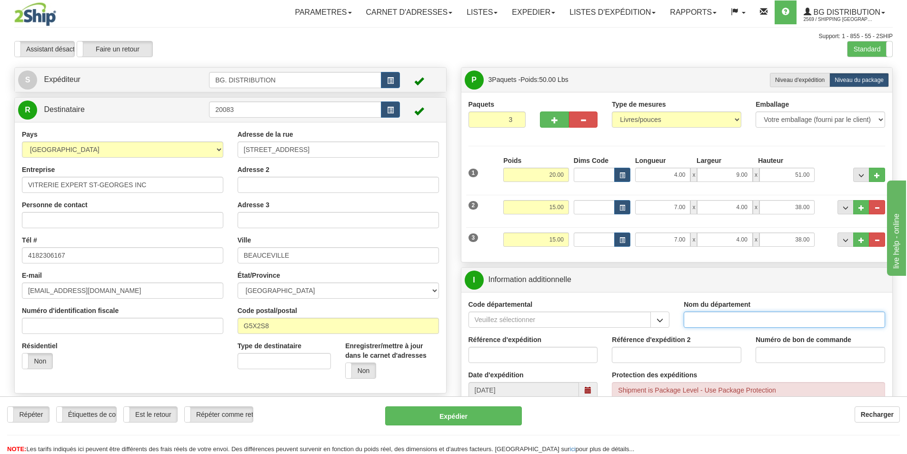
click at [709, 320] on input "Nom du département" at bounding box center [784, 319] width 201 height 16
type input "."
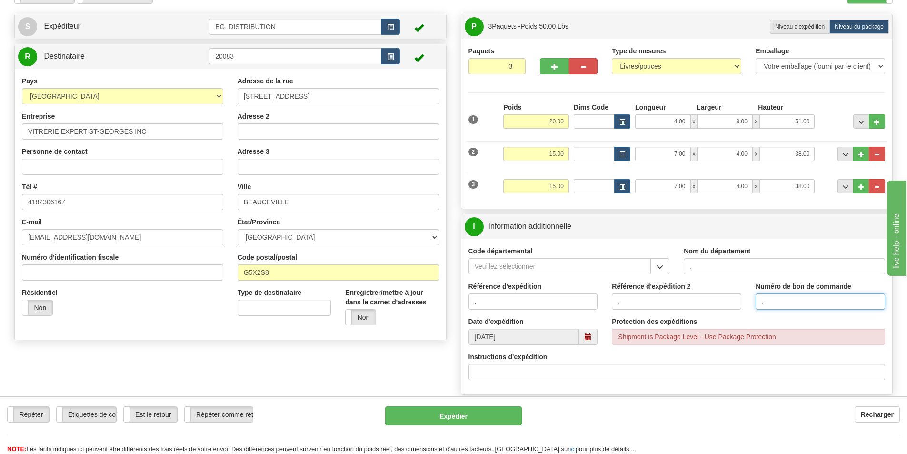
scroll to position [191, 0]
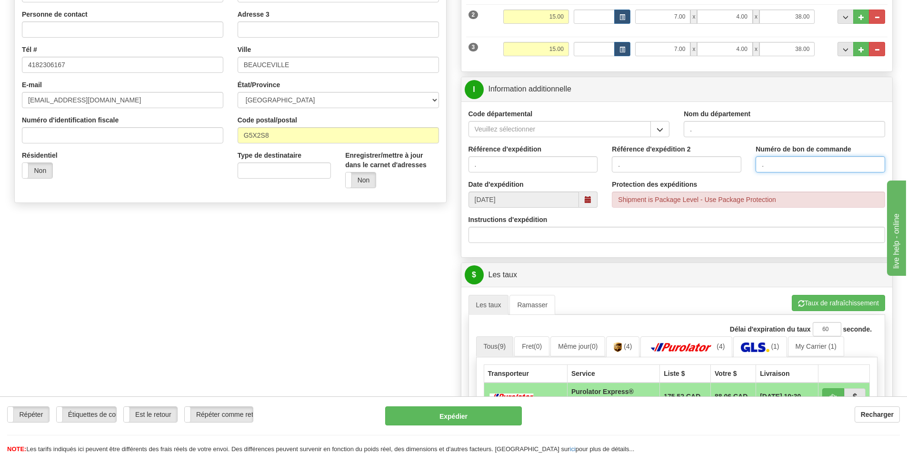
type input "."
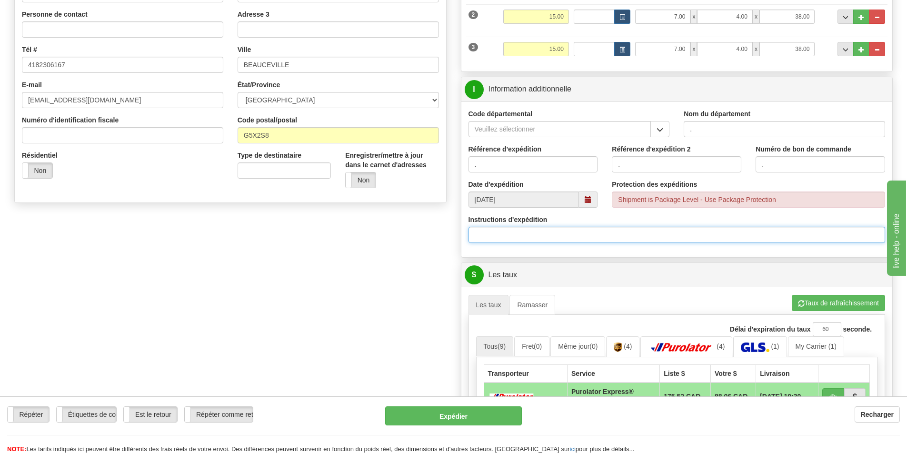
click at [507, 236] on input "Instructions d'expédition" at bounding box center [677, 235] width 417 height 16
type input "30123477-00"
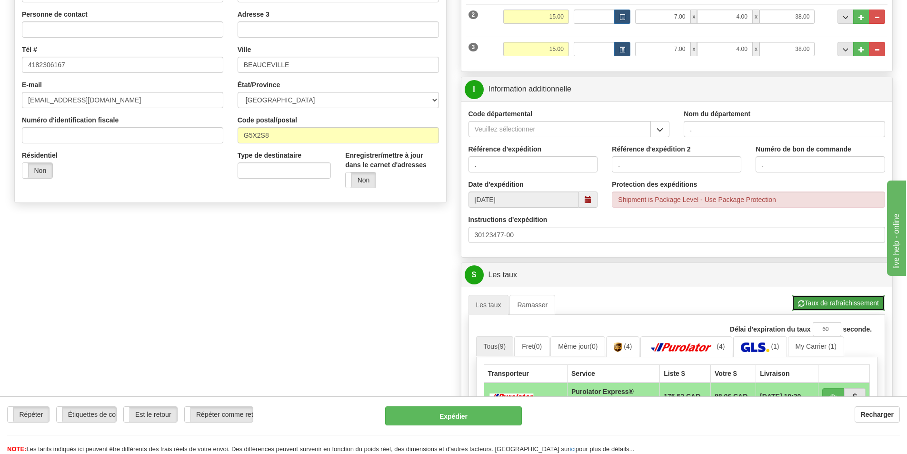
click at [846, 305] on button "Taux de rafraîchissement" at bounding box center [838, 303] width 93 height 16
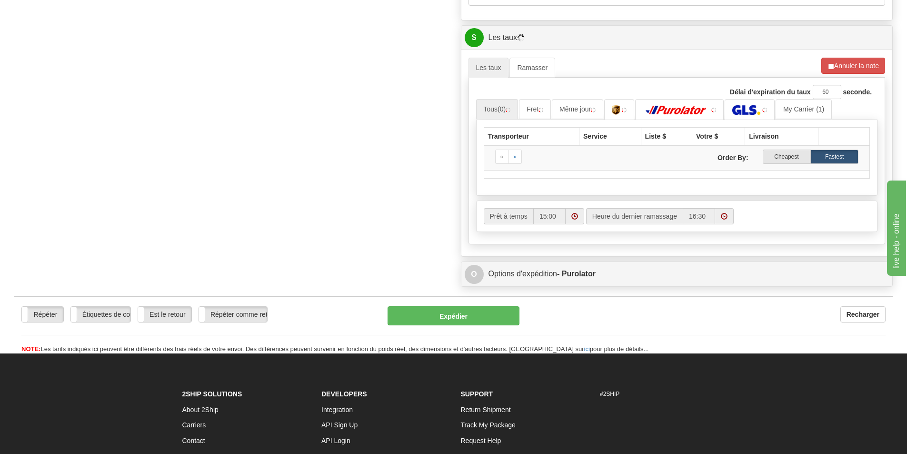
scroll to position [429, 0]
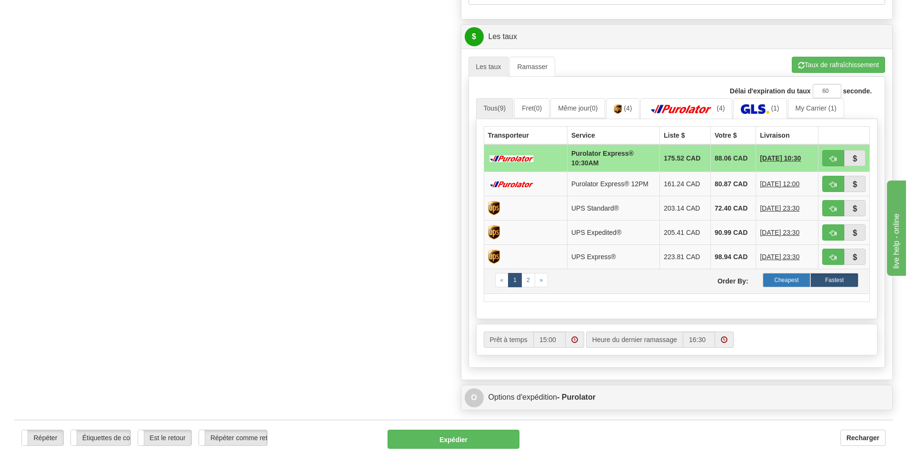
click at [796, 279] on label "Cheapest" at bounding box center [787, 280] width 48 height 14
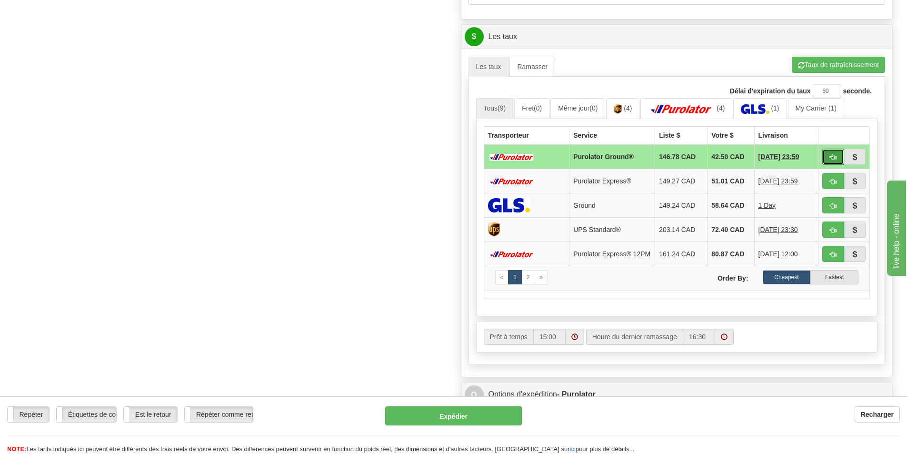
click at [833, 158] on span "button" at bounding box center [833, 157] width 7 height 6
type input "260"
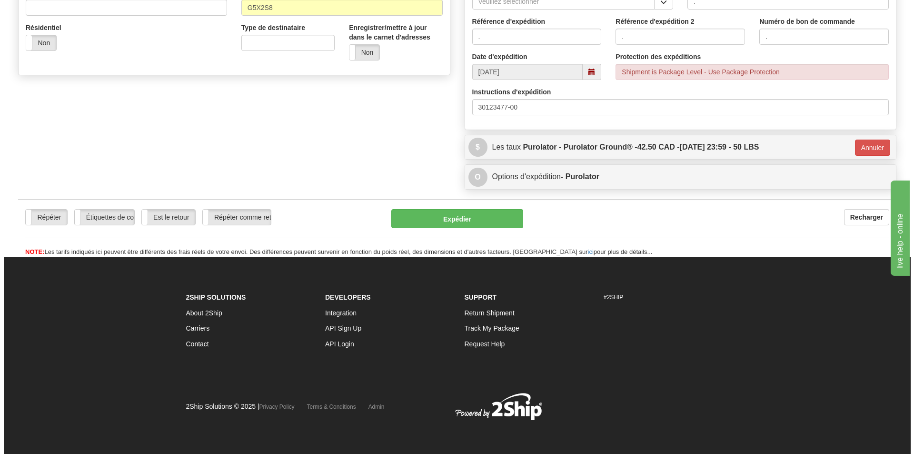
scroll to position [319, 0]
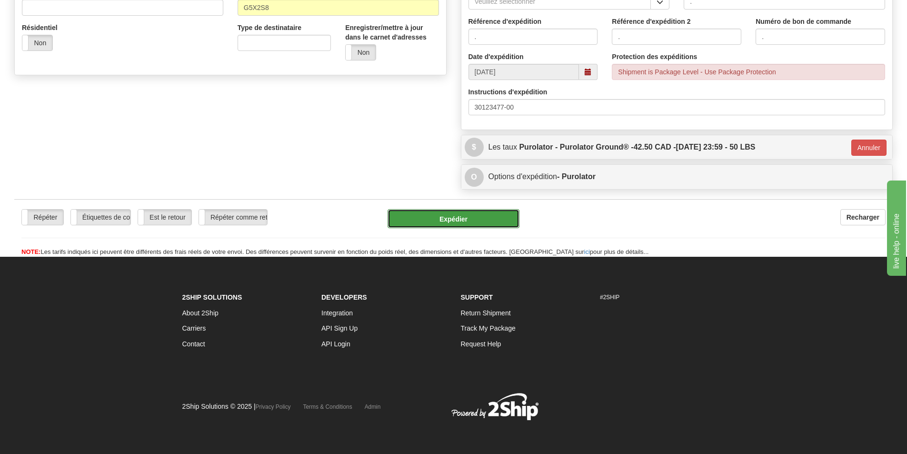
click at [462, 218] on button "Expédier" at bounding box center [454, 218] width 132 height 19
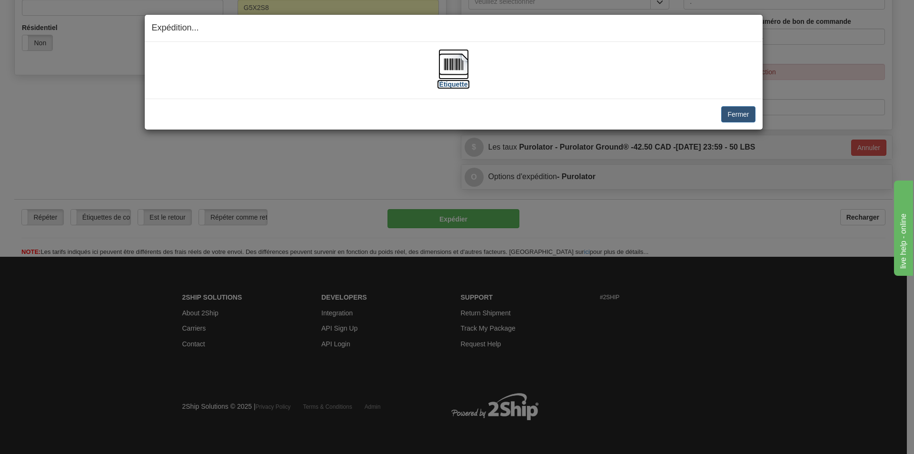
click at [456, 65] on img at bounding box center [454, 64] width 30 height 30
click at [738, 114] on button "Fermer" at bounding box center [739, 114] width 34 height 16
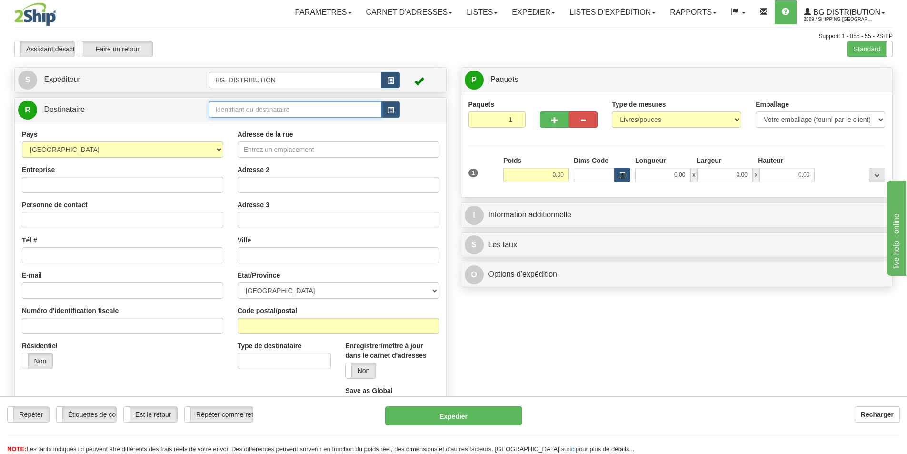
click at [232, 106] on input "text" at bounding box center [295, 109] width 172 height 16
click at [238, 124] on div "BG WIN" at bounding box center [293, 124] width 163 height 10
type input "BG WIN"
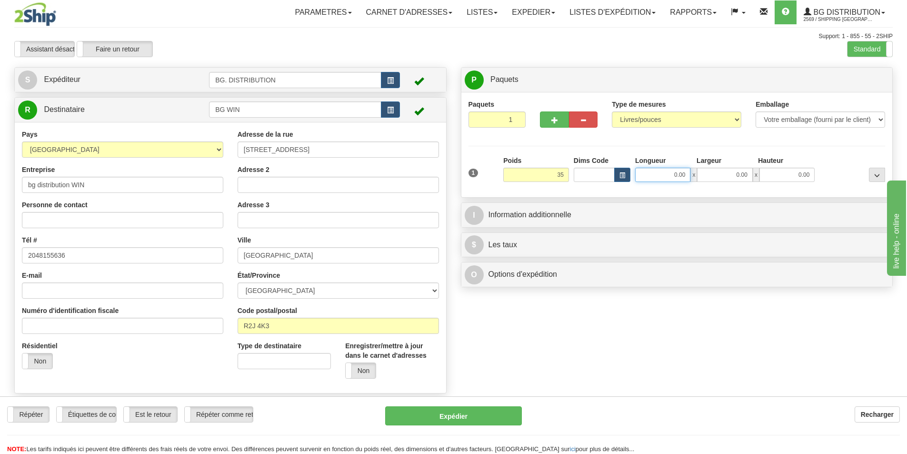
type input "35.00"
click at [683, 173] on input "0.00" at bounding box center [662, 175] width 55 height 14
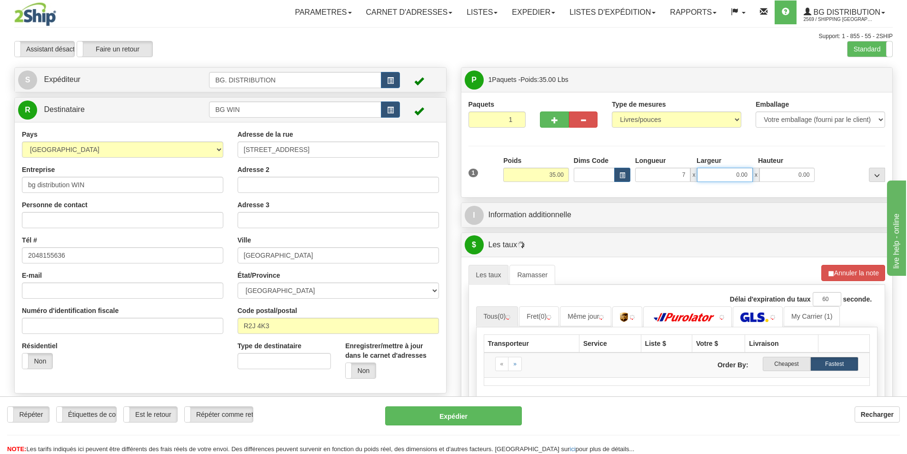
type input "7.00"
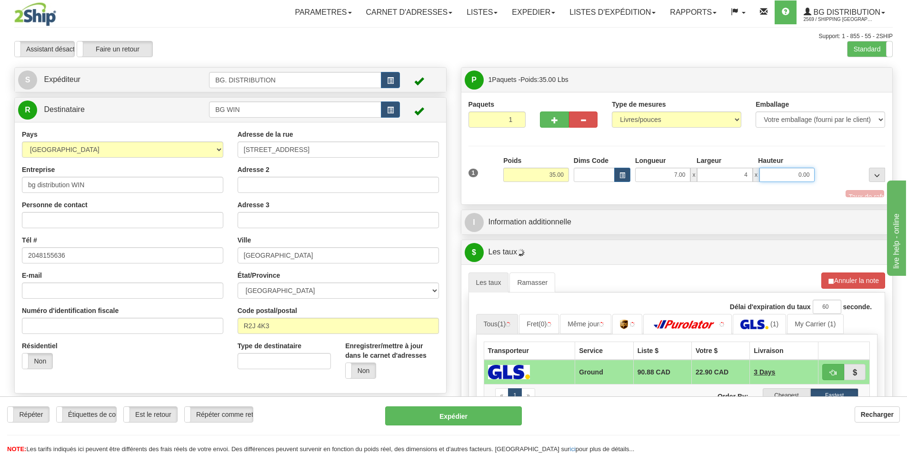
type input "4.00"
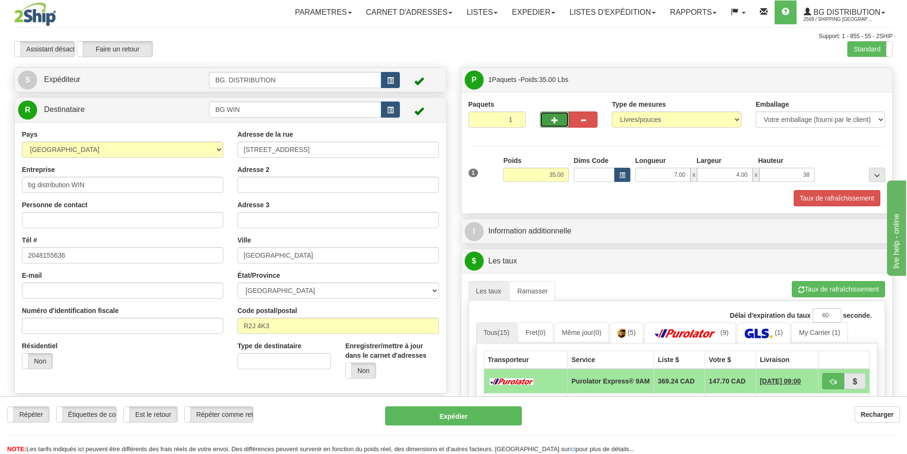
type input "38.00"
click at [557, 120] on span "button" at bounding box center [555, 120] width 7 height 6
type input "2"
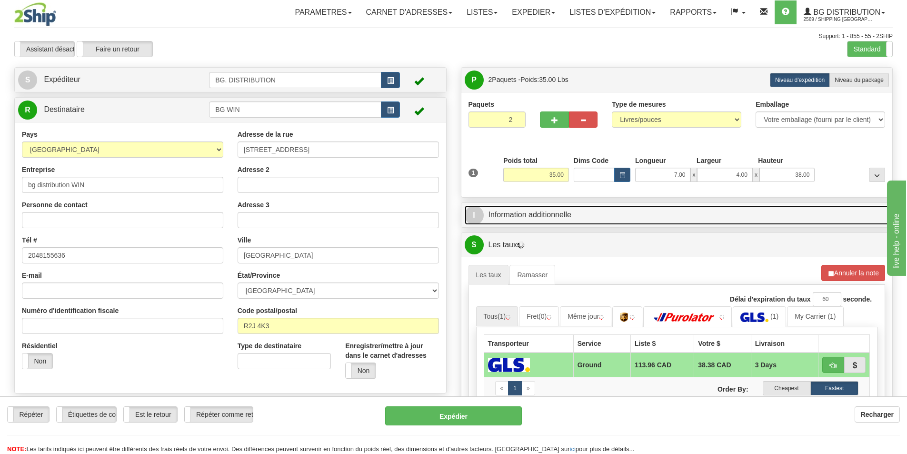
click at [537, 215] on link "I Information additionnelle" at bounding box center [677, 215] width 425 height 20
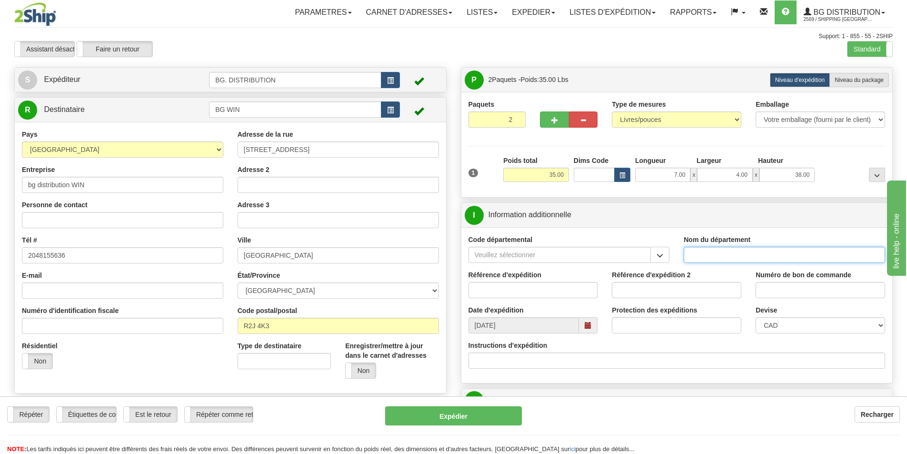
click at [742, 257] on input "Nom du département" at bounding box center [784, 255] width 201 height 16
type input "."
type input ".."
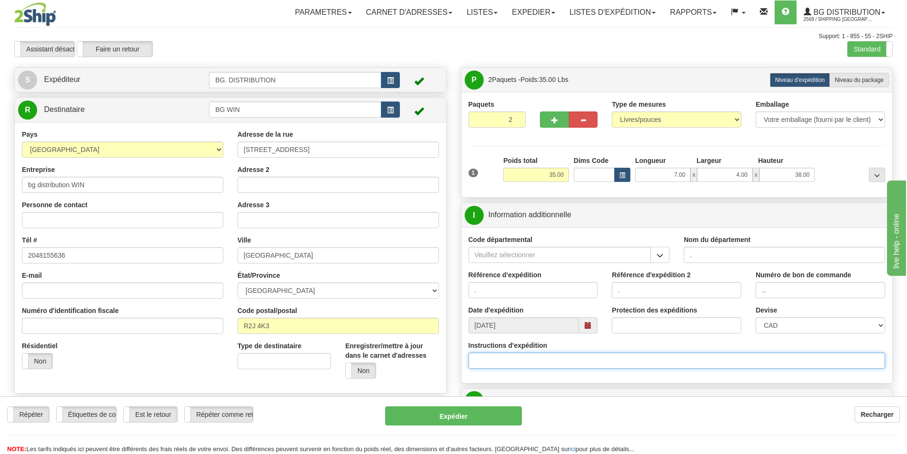
click at [524, 362] on input "Instructions d'expédition" at bounding box center [677, 360] width 417 height 16
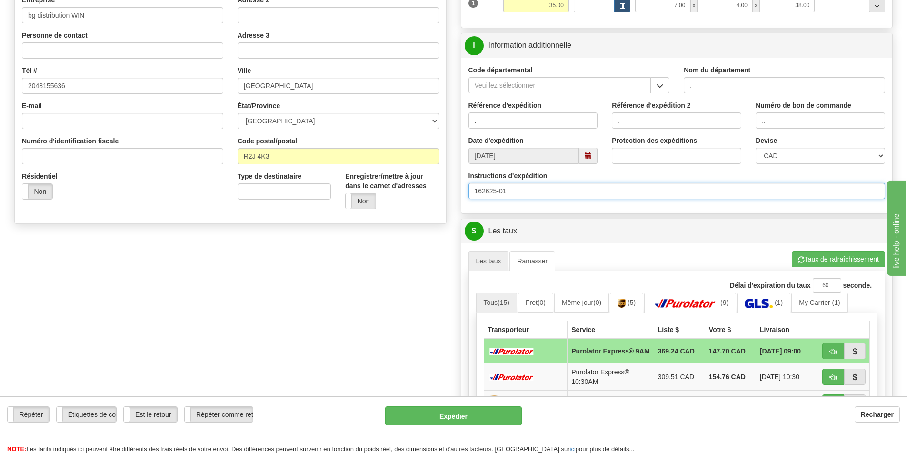
scroll to position [191, 0]
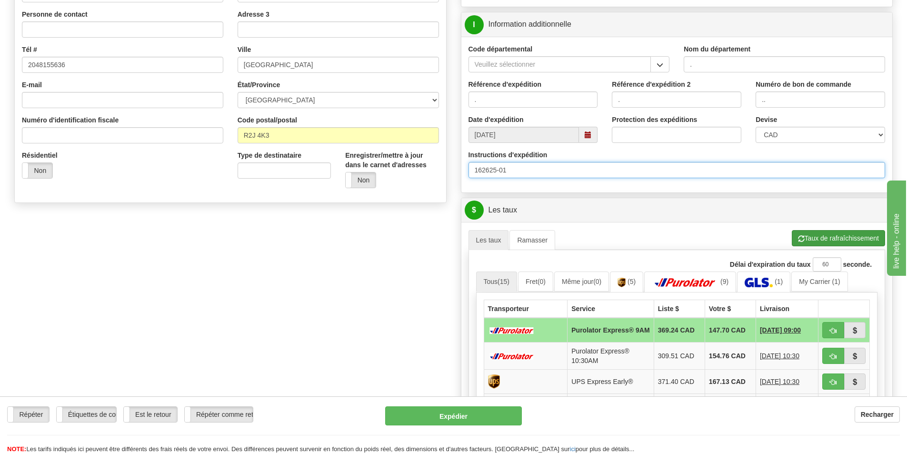
type input "162625-01"
click at [836, 241] on button "Taux de rafraîchissement" at bounding box center [838, 238] width 93 height 16
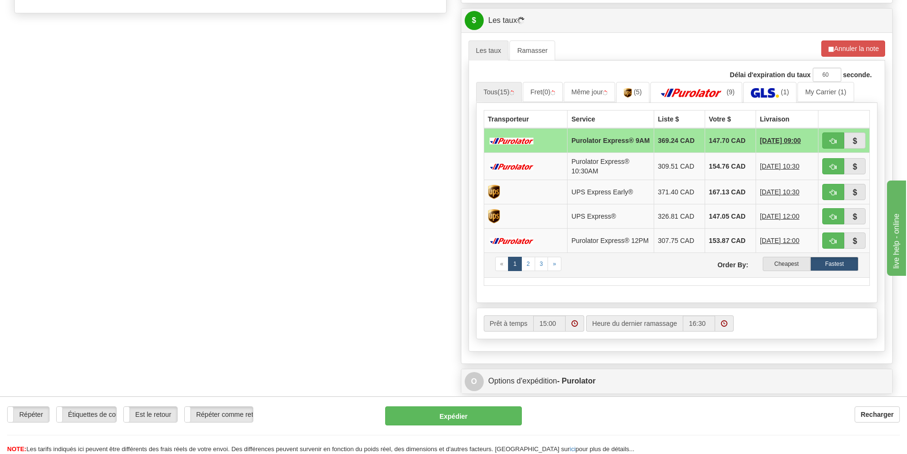
scroll to position [381, 0]
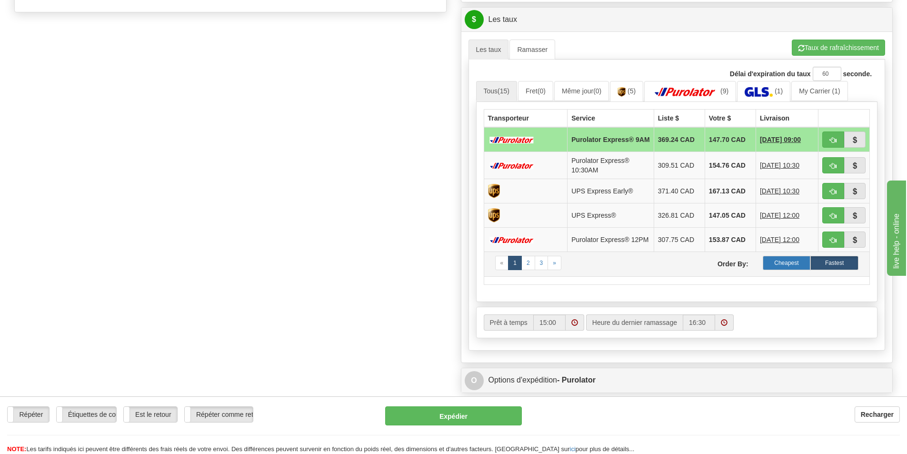
click at [791, 270] on label "Cheapest" at bounding box center [787, 263] width 48 height 14
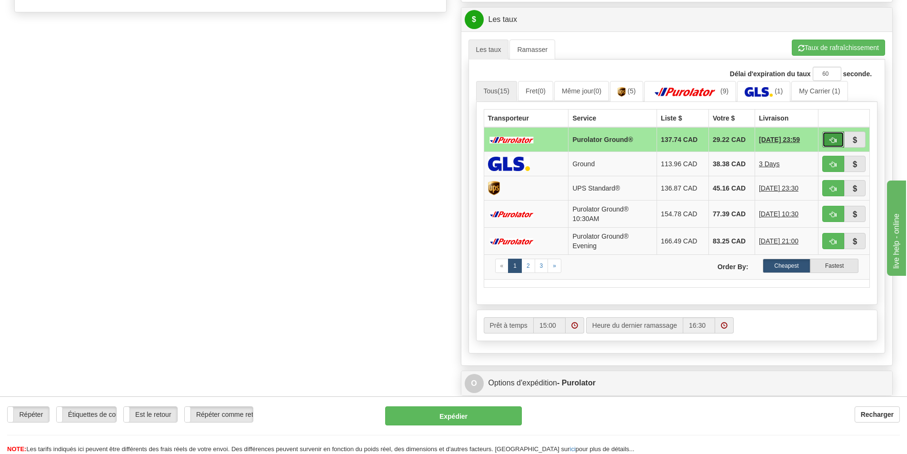
click at [832, 135] on button "button" at bounding box center [833, 139] width 22 height 16
type input "260"
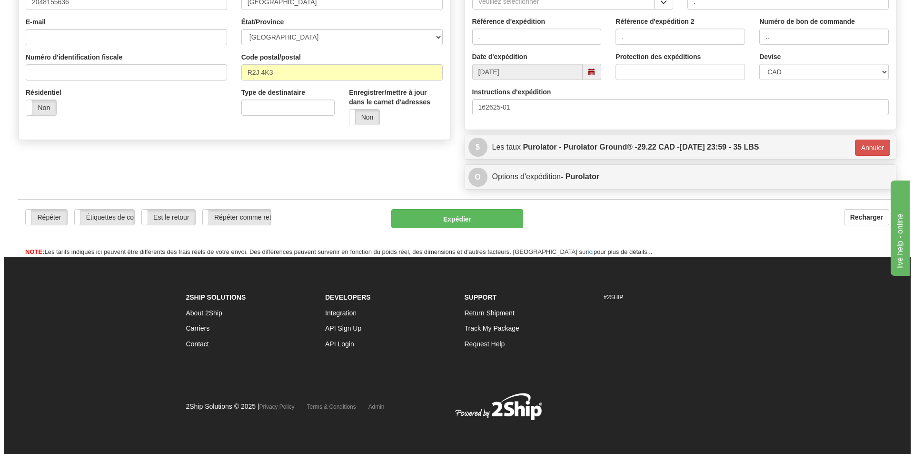
scroll to position [254, 0]
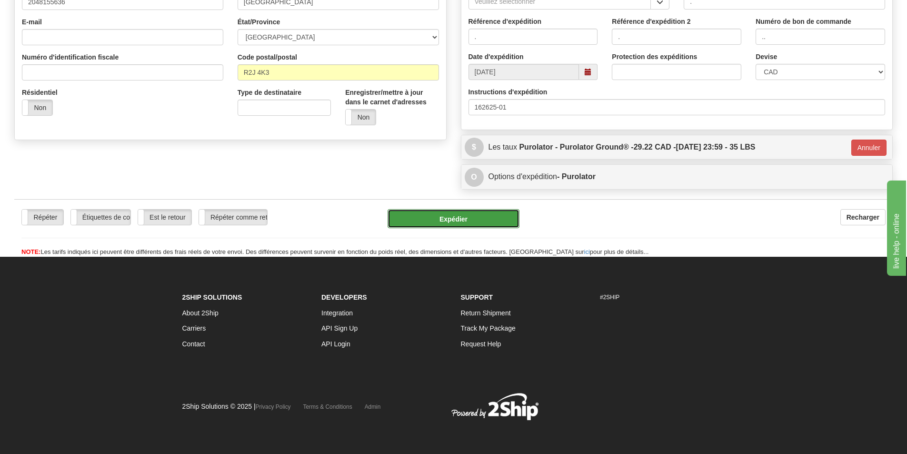
click at [490, 215] on button "Expédier" at bounding box center [454, 218] width 132 height 19
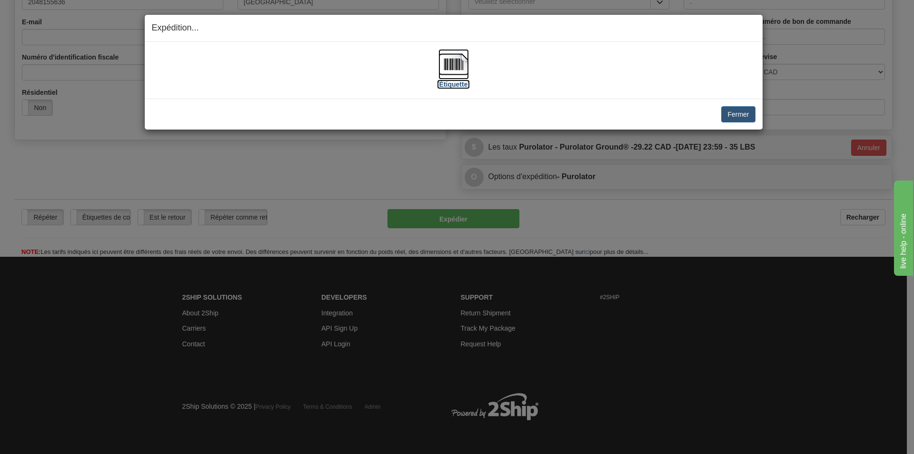
click at [462, 69] on img at bounding box center [454, 64] width 30 height 30
click at [454, 69] on img at bounding box center [454, 64] width 30 height 30
click at [734, 120] on button "Fermer" at bounding box center [739, 114] width 34 height 16
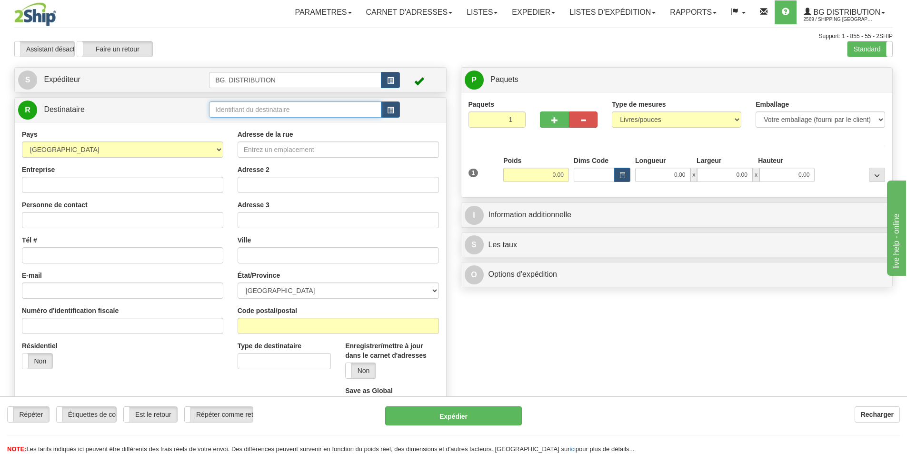
click at [264, 114] on input "text" at bounding box center [295, 109] width 172 height 16
click at [262, 121] on div "[PERSON_NAME]" at bounding box center [293, 124] width 163 height 10
type input "[PERSON_NAME]"
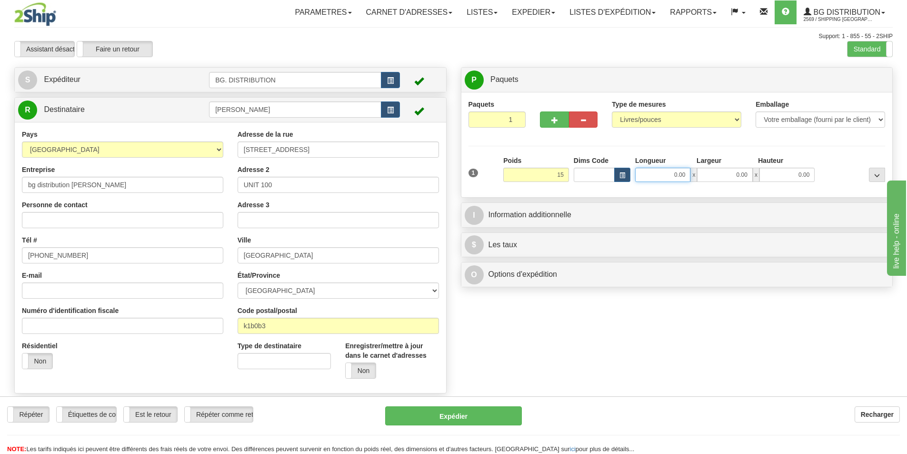
type input "15.00"
click at [660, 179] on input "0.00" at bounding box center [662, 175] width 55 height 14
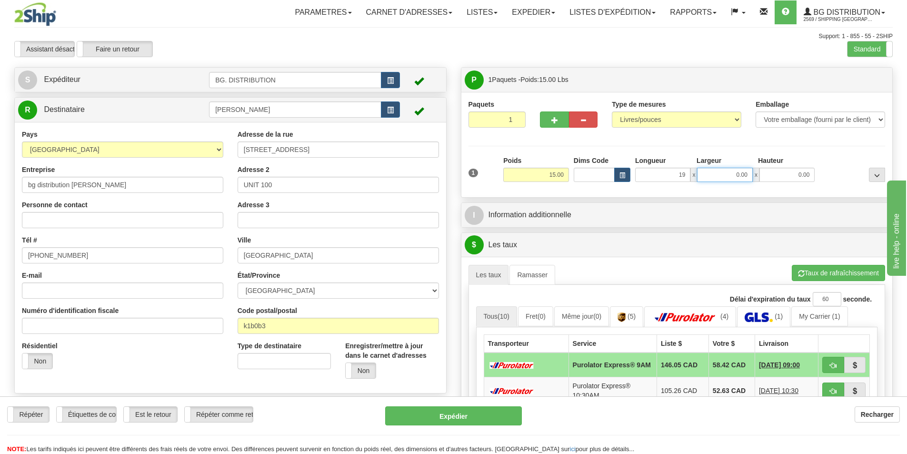
type input "19.00"
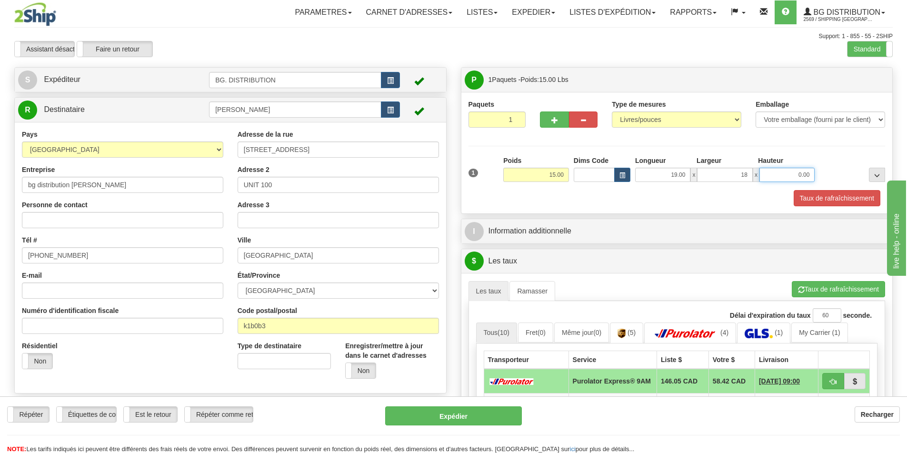
type input "18.00"
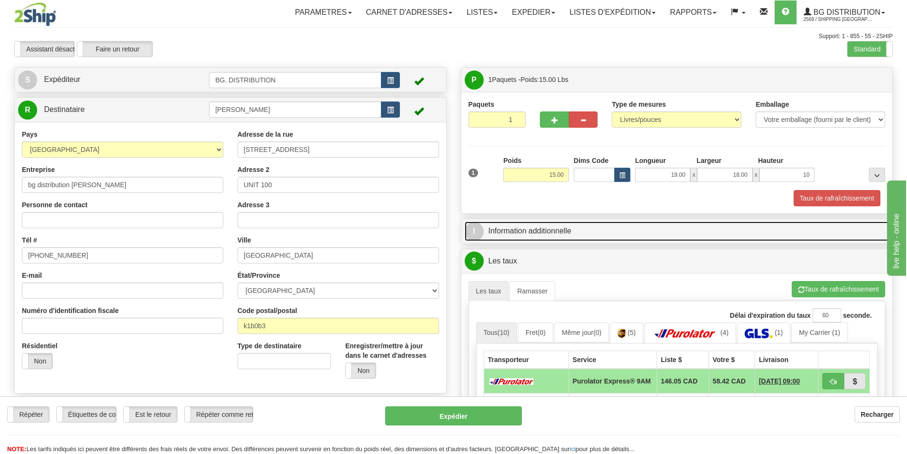
type input "10.00"
click at [571, 233] on link "I Information additionnelle" at bounding box center [677, 231] width 425 height 20
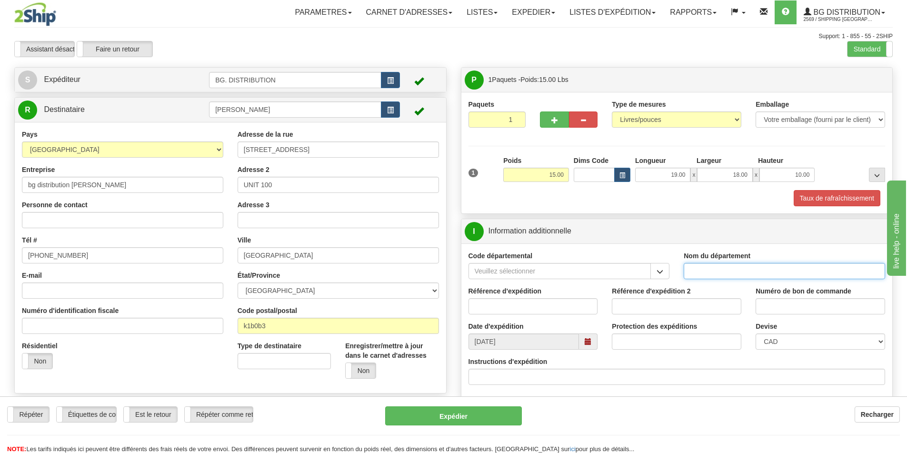
click at [716, 271] on input "Nom du département" at bounding box center [784, 271] width 201 height 16
type input "."
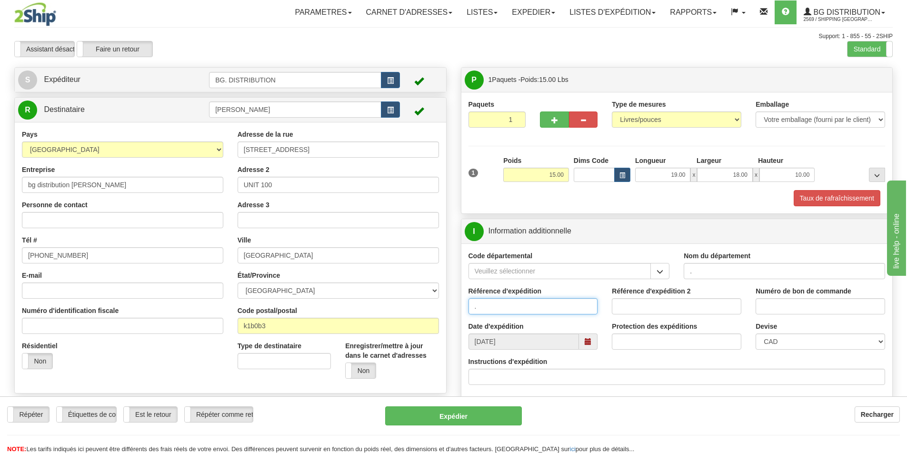
type input "."
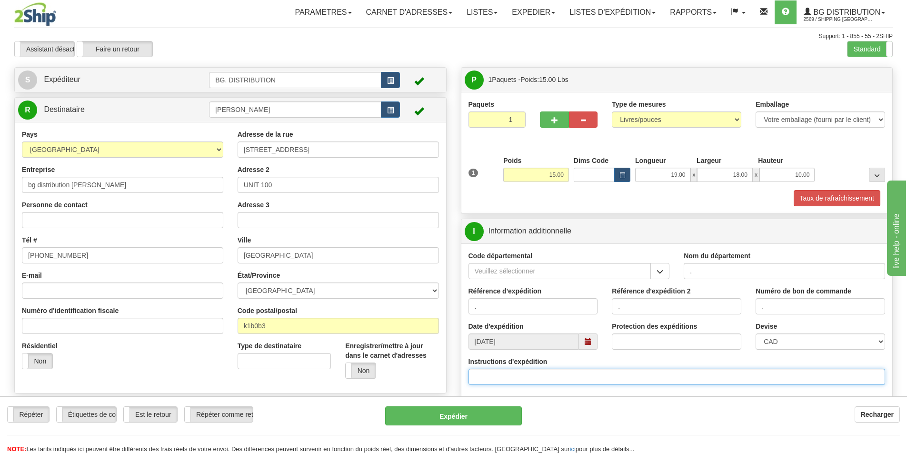
click at [659, 381] on input "Instructions d'expédition" at bounding box center [677, 377] width 417 height 16
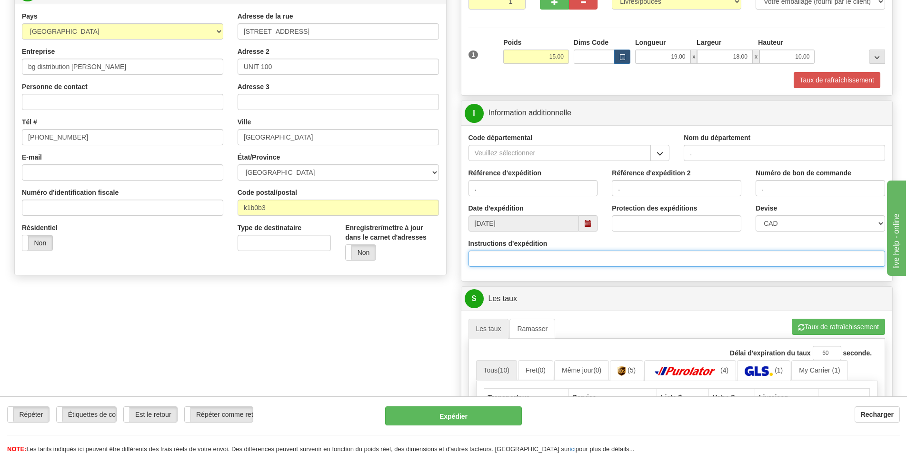
scroll to position [143, 0]
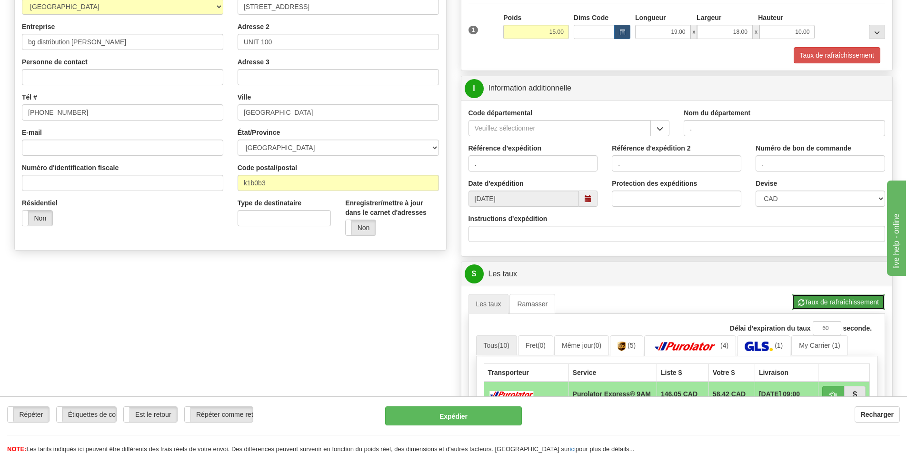
click at [834, 306] on button "Taux de rafraîchissement" at bounding box center [838, 302] width 93 height 16
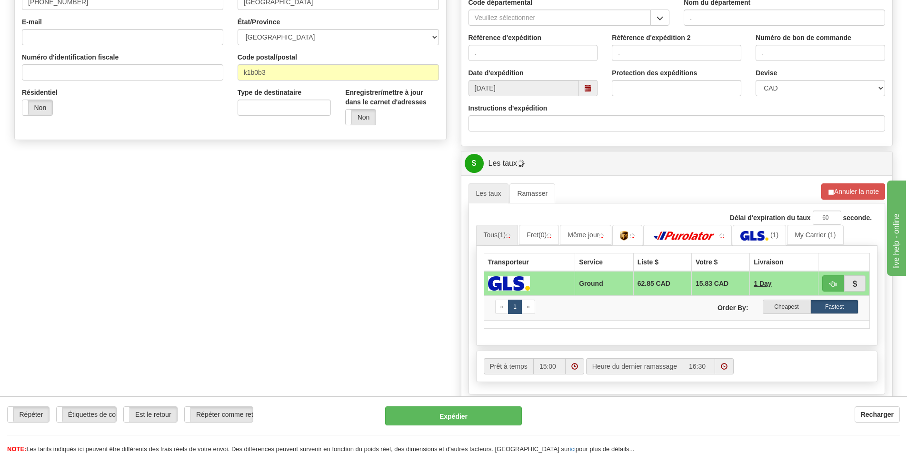
scroll to position [286, 0]
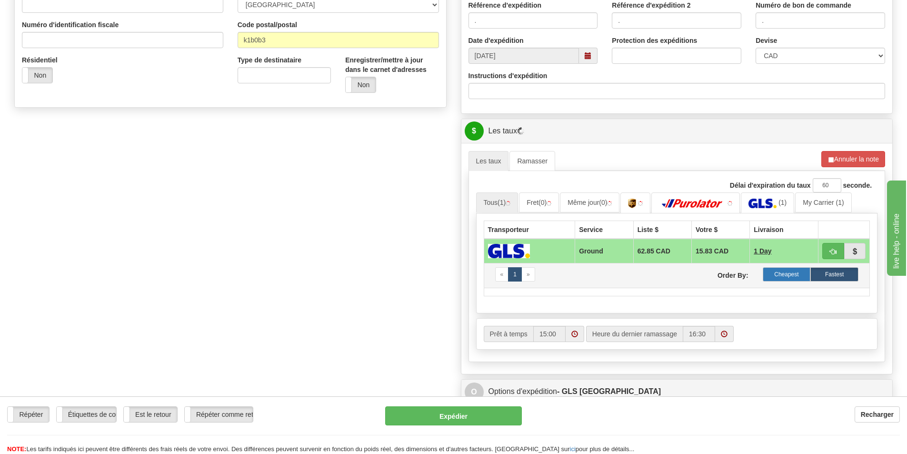
click at [791, 277] on label "Cheapest" at bounding box center [787, 274] width 48 height 14
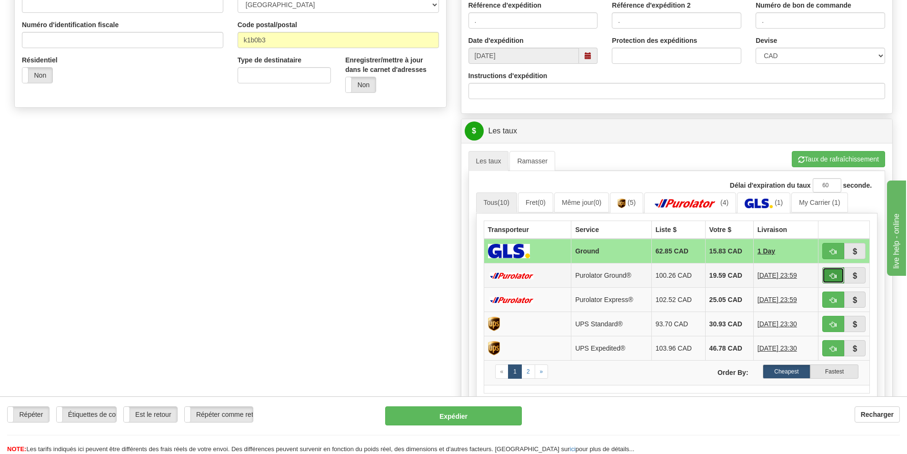
click at [832, 276] on span "button" at bounding box center [833, 276] width 7 height 6
type input "260"
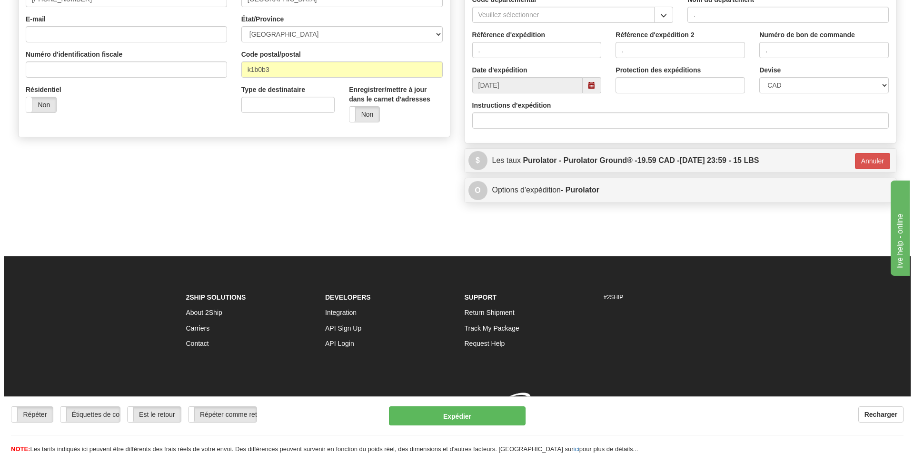
scroll to position [270, 0]
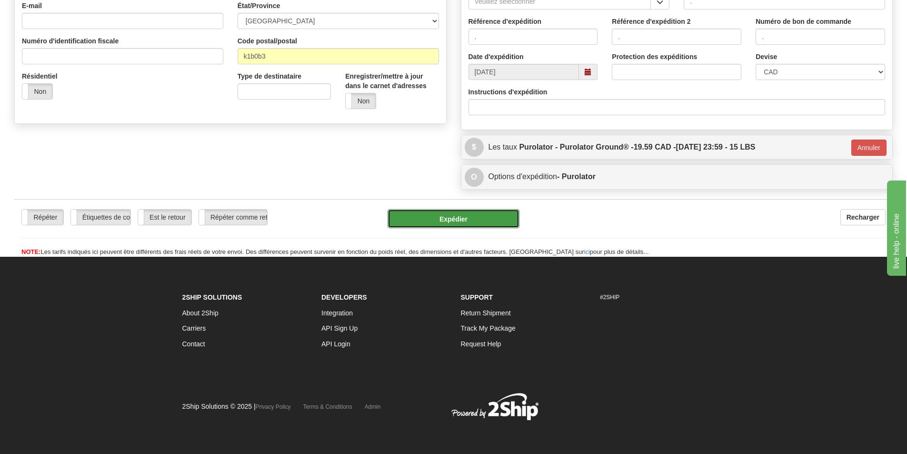
click at [440, 221] on button "Expédier" at bounding box center [454, 218] width 132 height 19
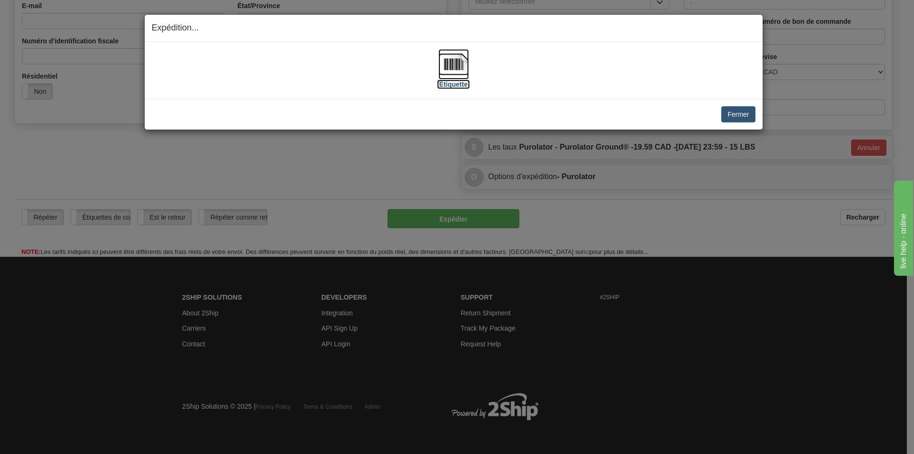
click at [446, 54] on img at bounding box center [454, 64] width 30 height 30
